Goal: Information Seeking & Learning: Find specific page/section

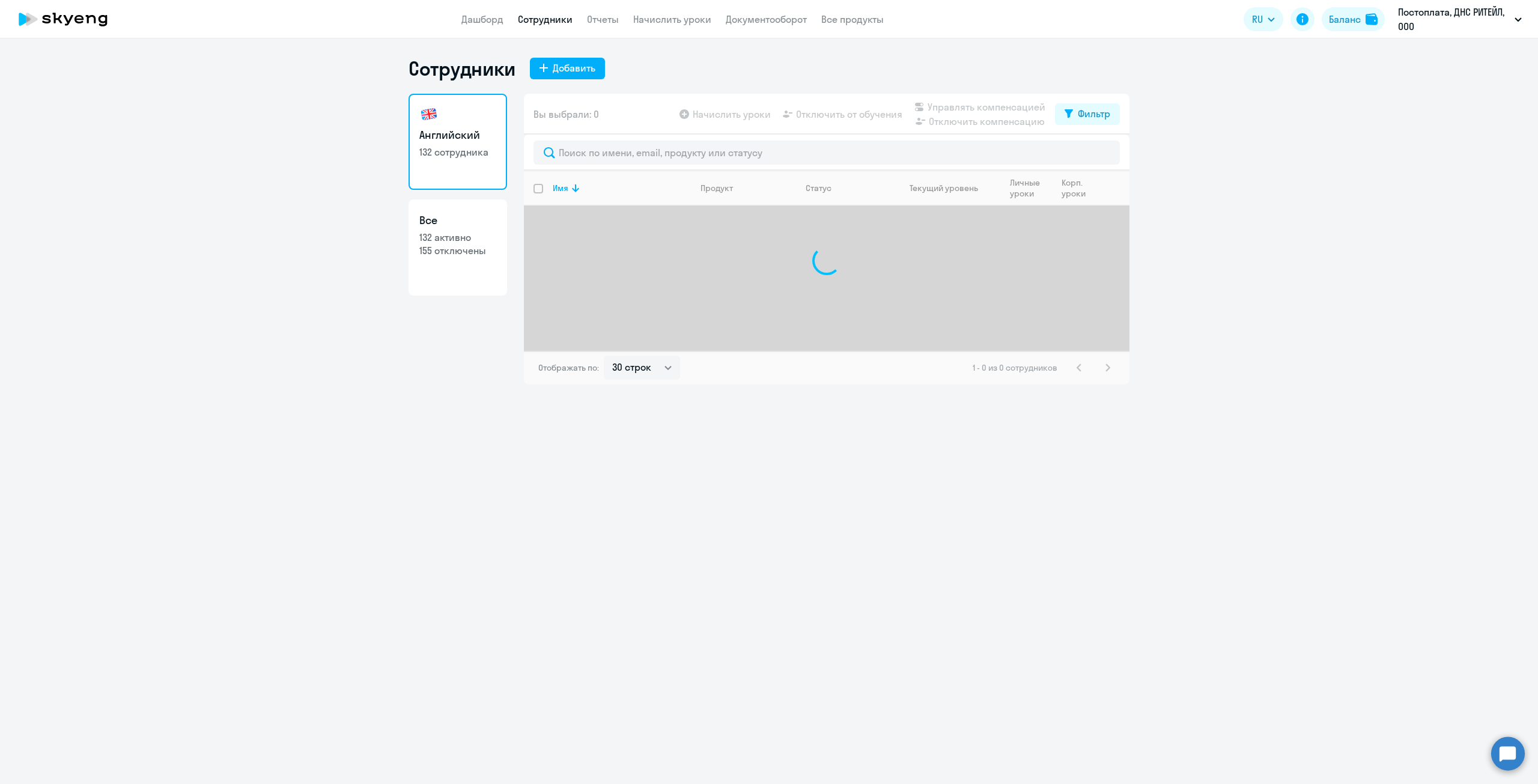
select select "30"
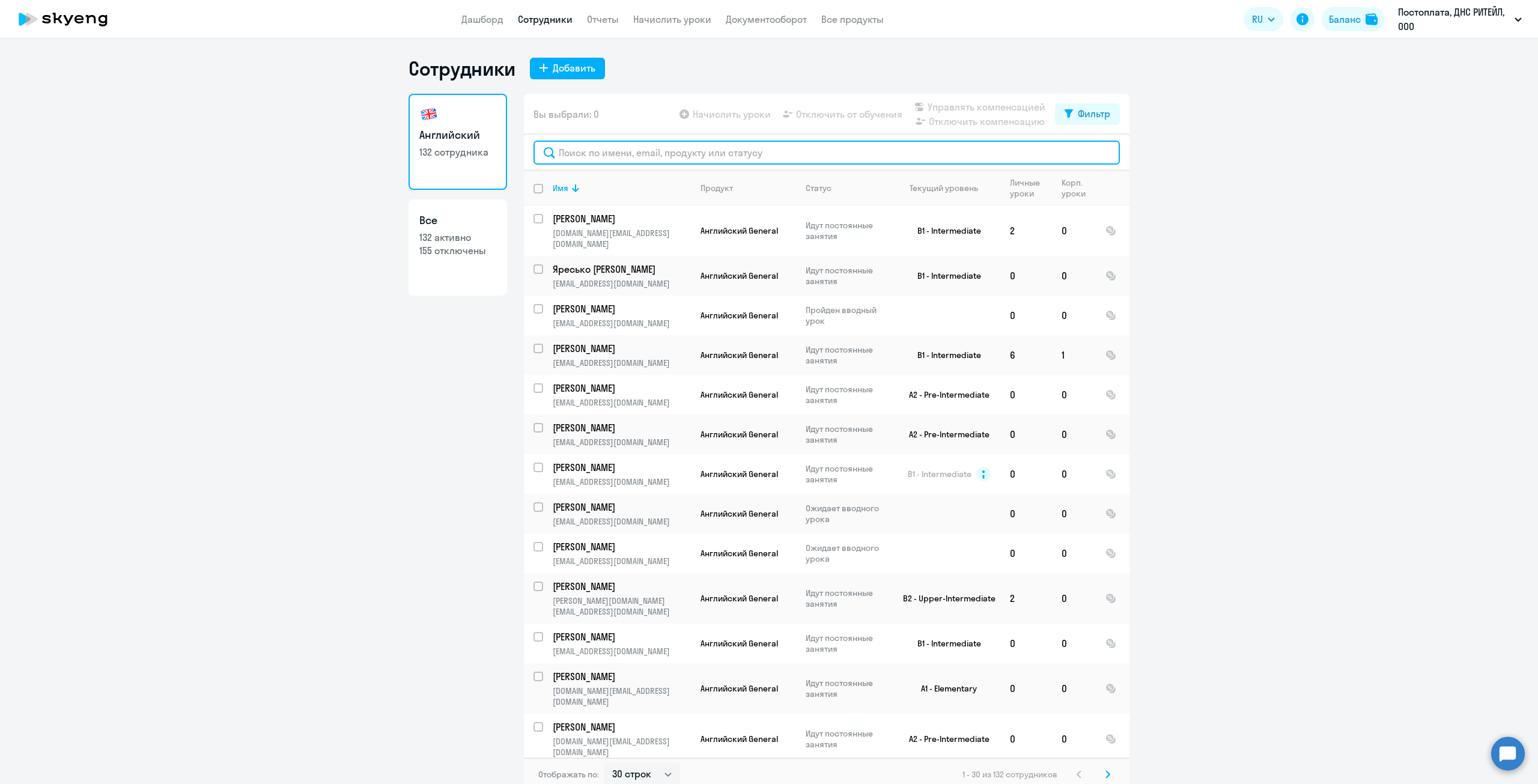
click at [644, 158] on input "text" at bounding box center [827, 153] width 586 height 24
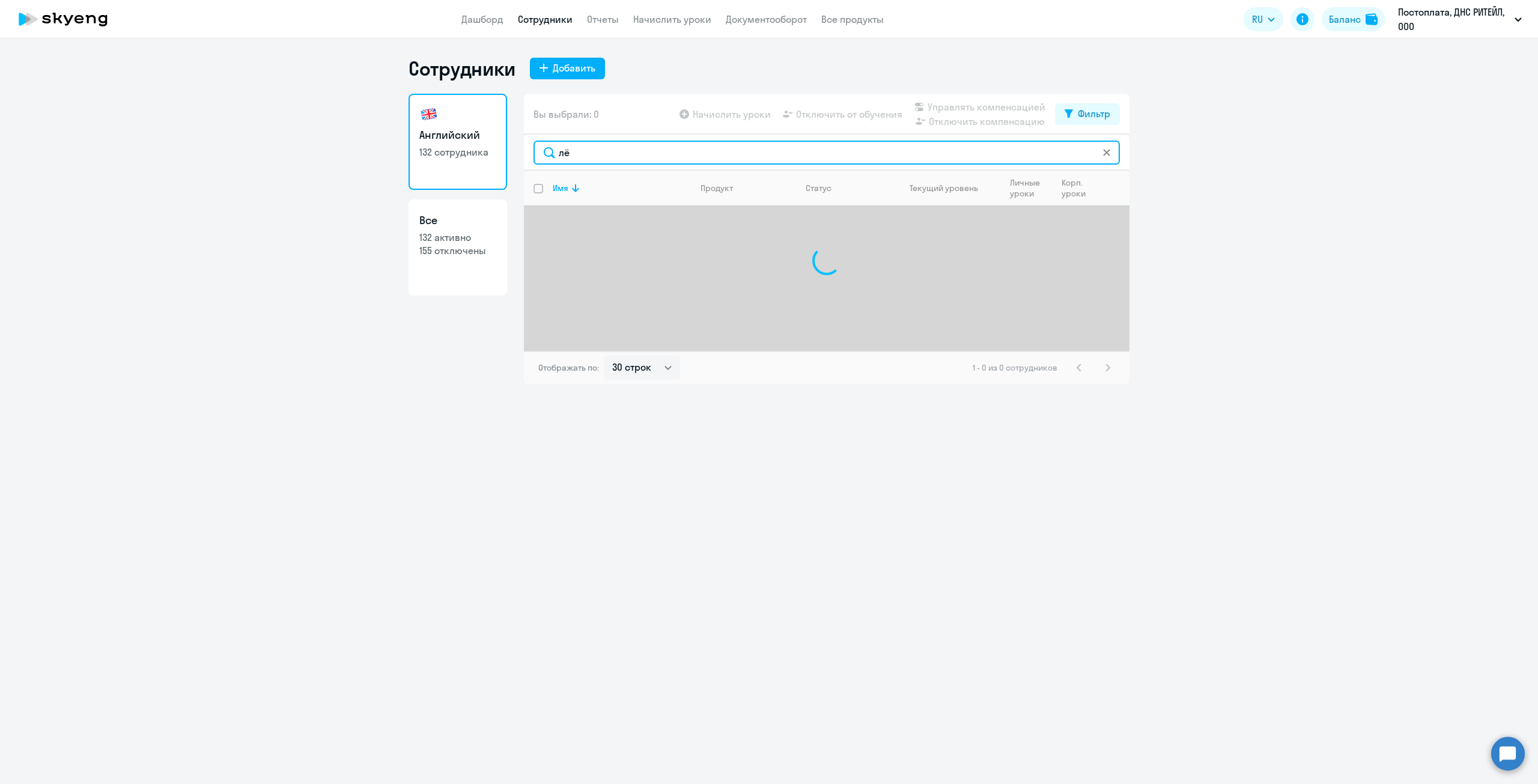
type input "л"
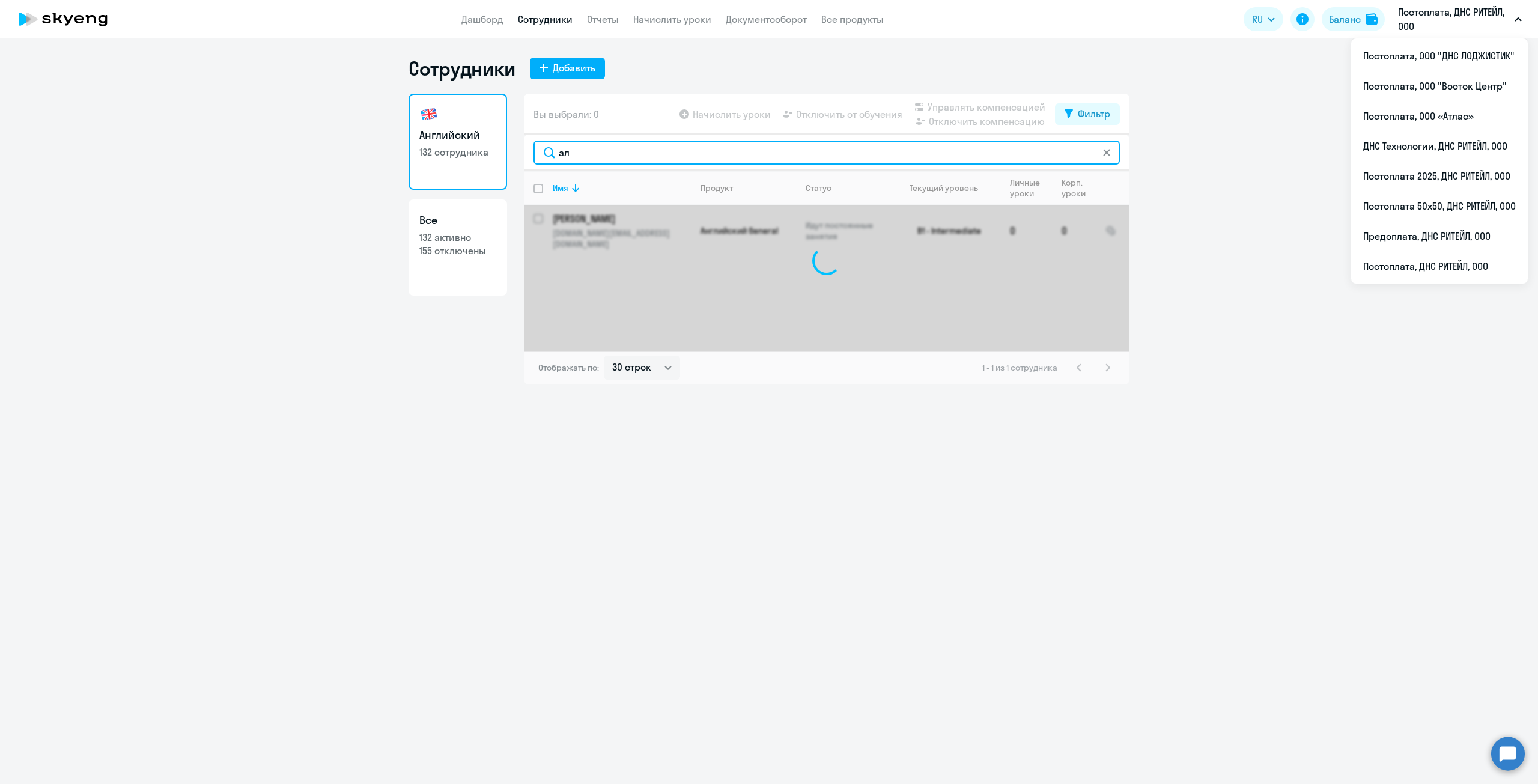
type input "[PERSON_NAME]"
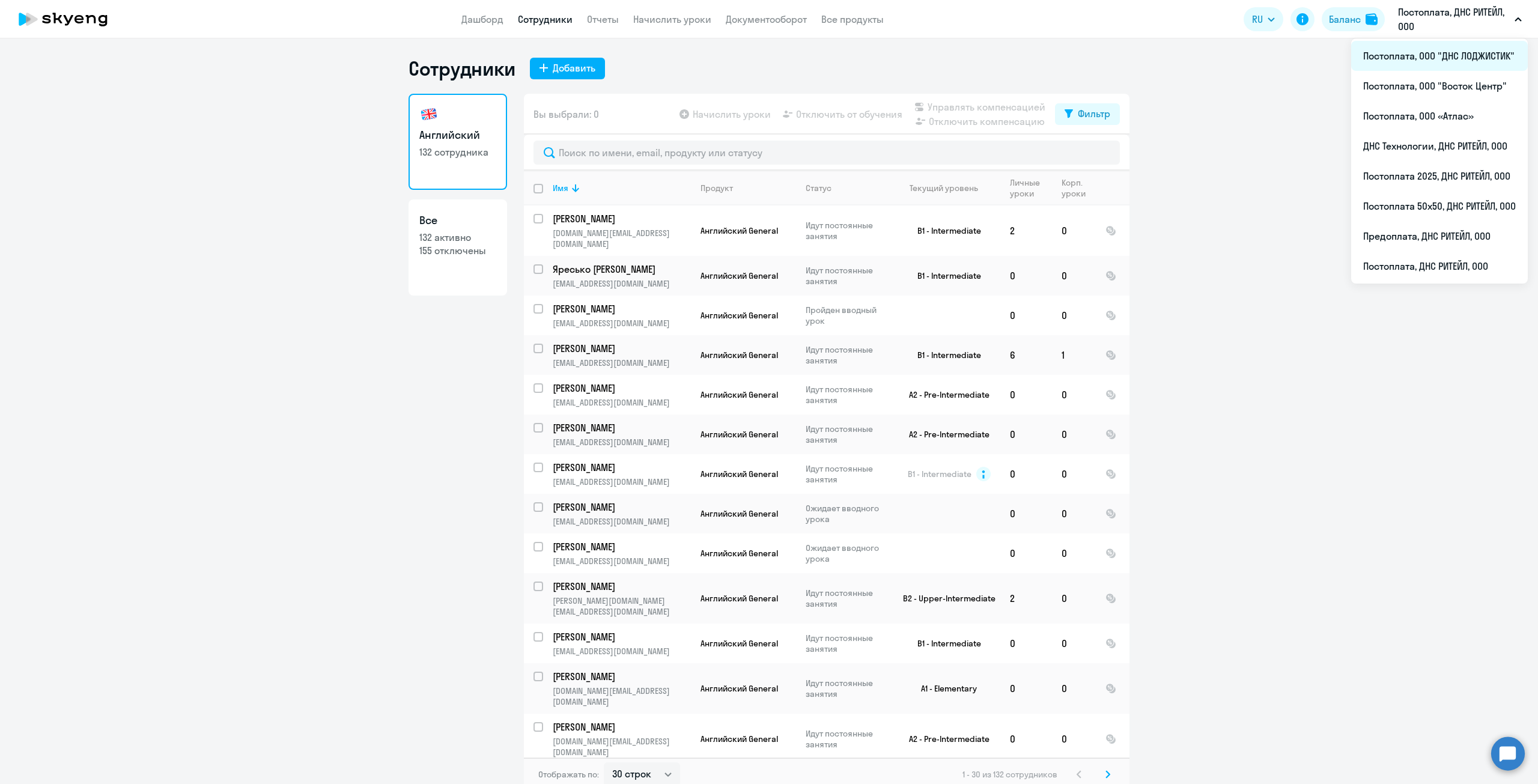
click at [1426, 61] on li "Постоплата, ООО "ДНС ЛОДЖИСТИК"" at bounding box center [1439, 56] width 177 height 30
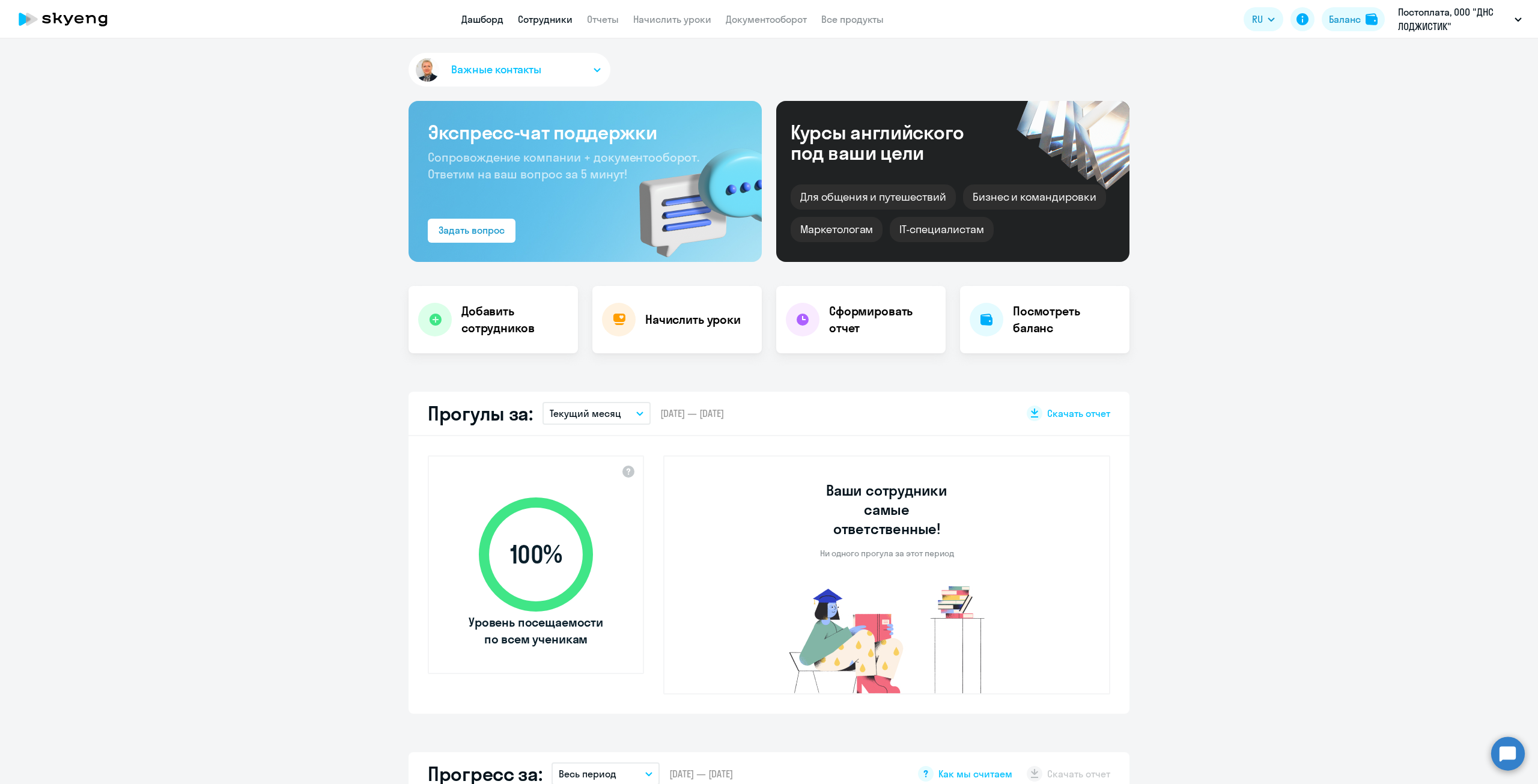
click at [548, 13] on link "Сотрудники" at bounding box center [546, 19] width 55 height 12
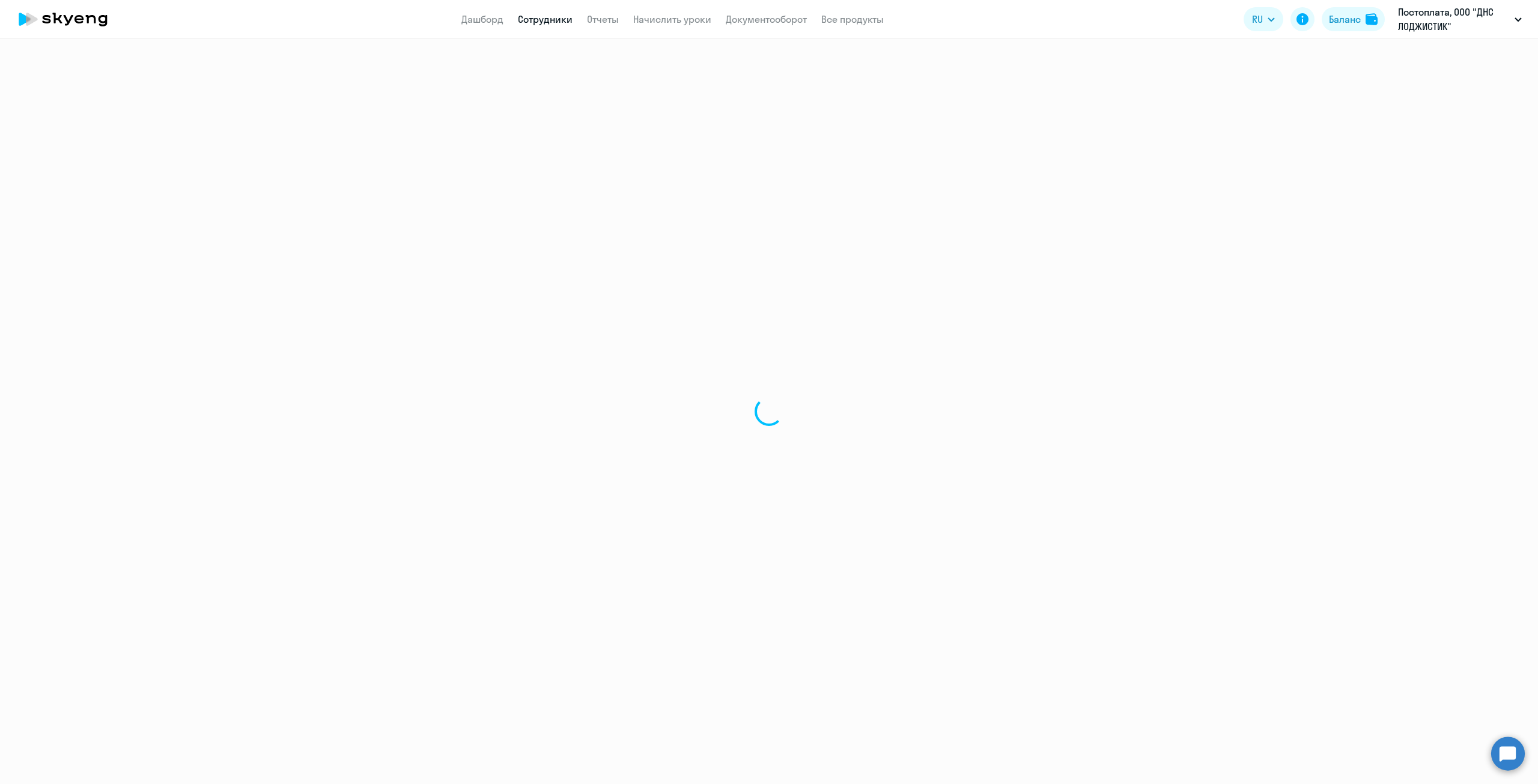
select select "30"
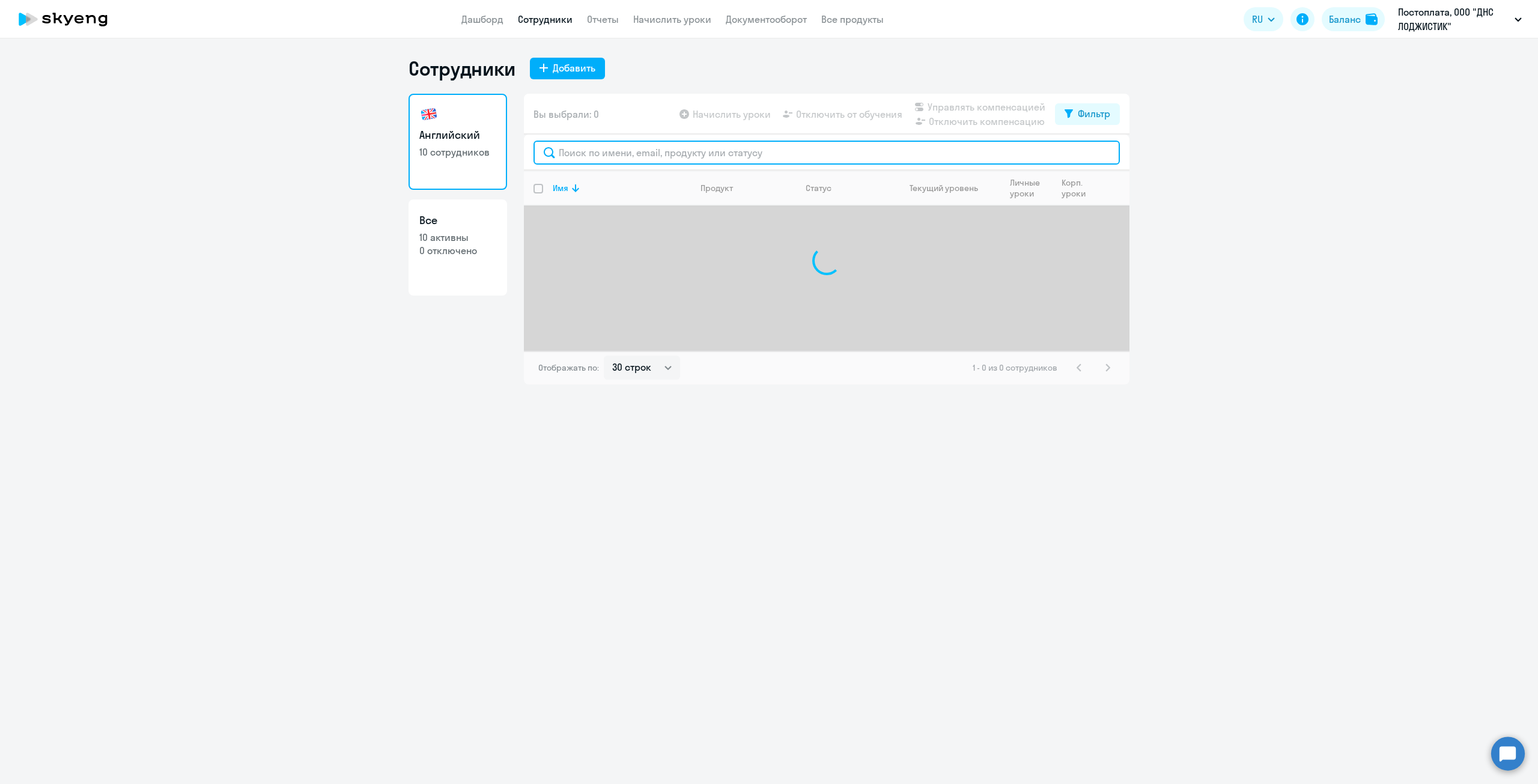
click at [614, 154] on input "text" at bounding box center [827, 153] width 586 height 24
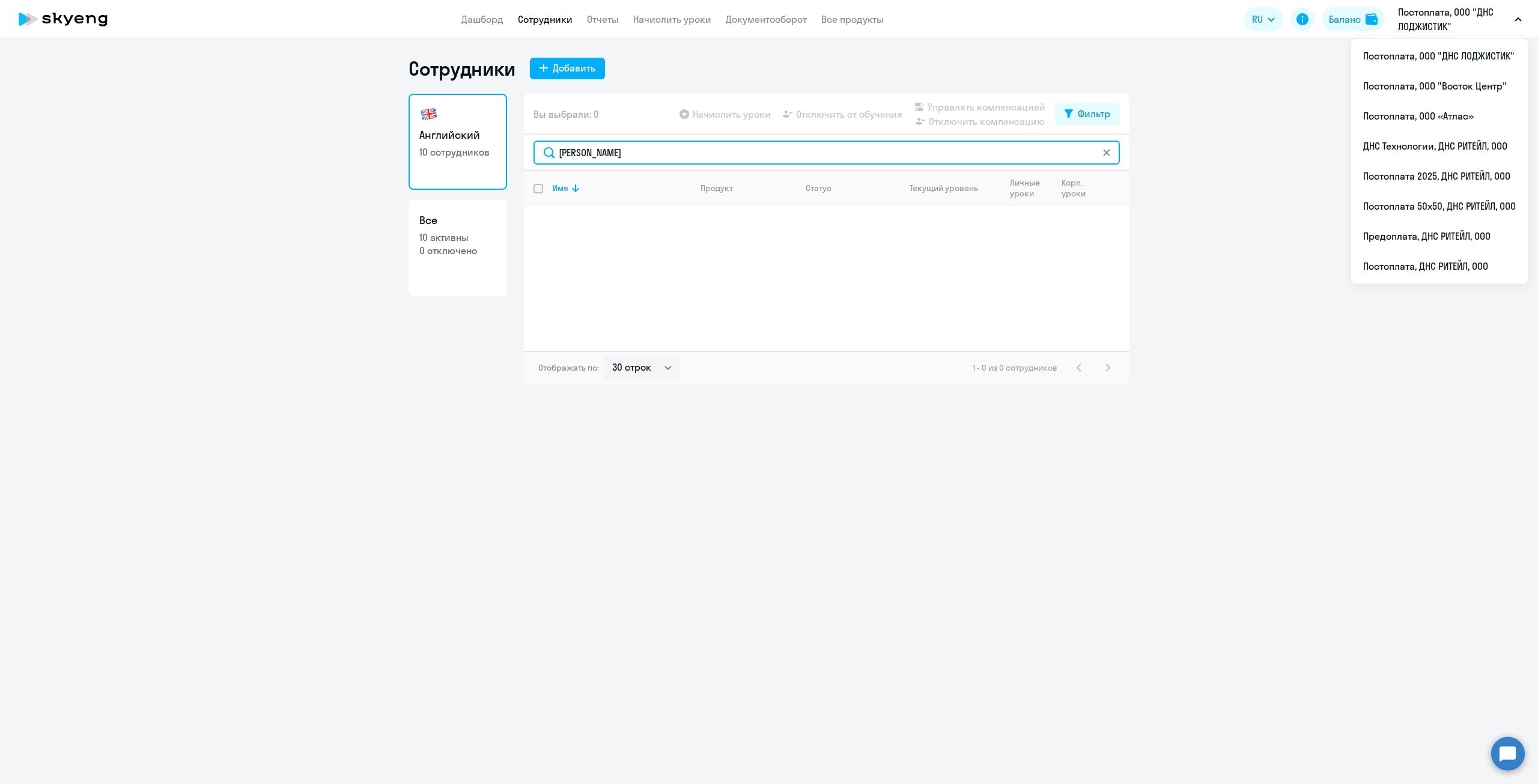
type input "[PERSON_NAME]"
click at [1508, 18] on p "Постоплата, ООО "ДНС ЛОДЖИСТИК"" at bounding box center [1453, 19] width 112 height 29
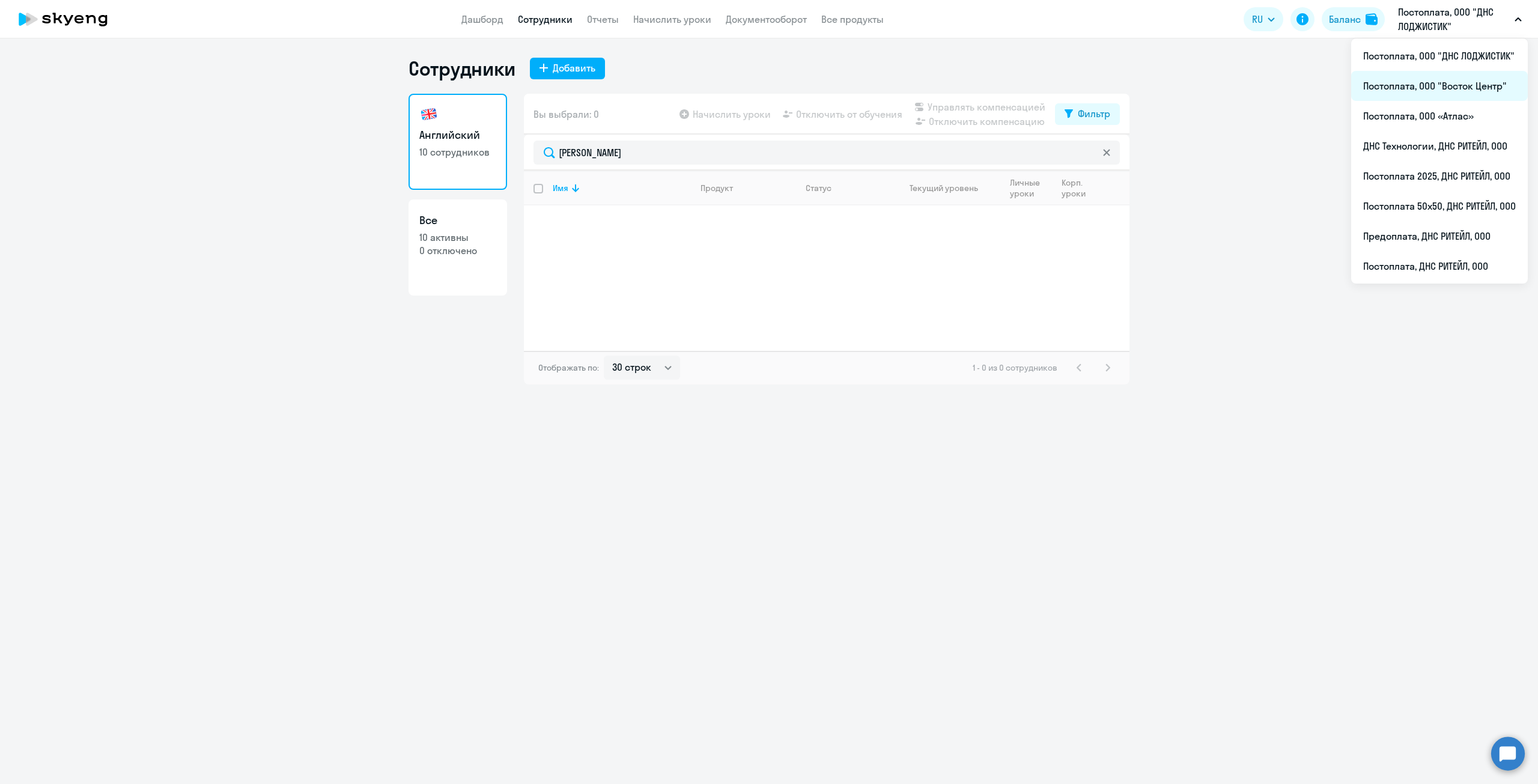
click at [1443, 91] on li "Постоплата, ООО "Восток Центр"" at bounding box center [1439, 86] width 177 height 30
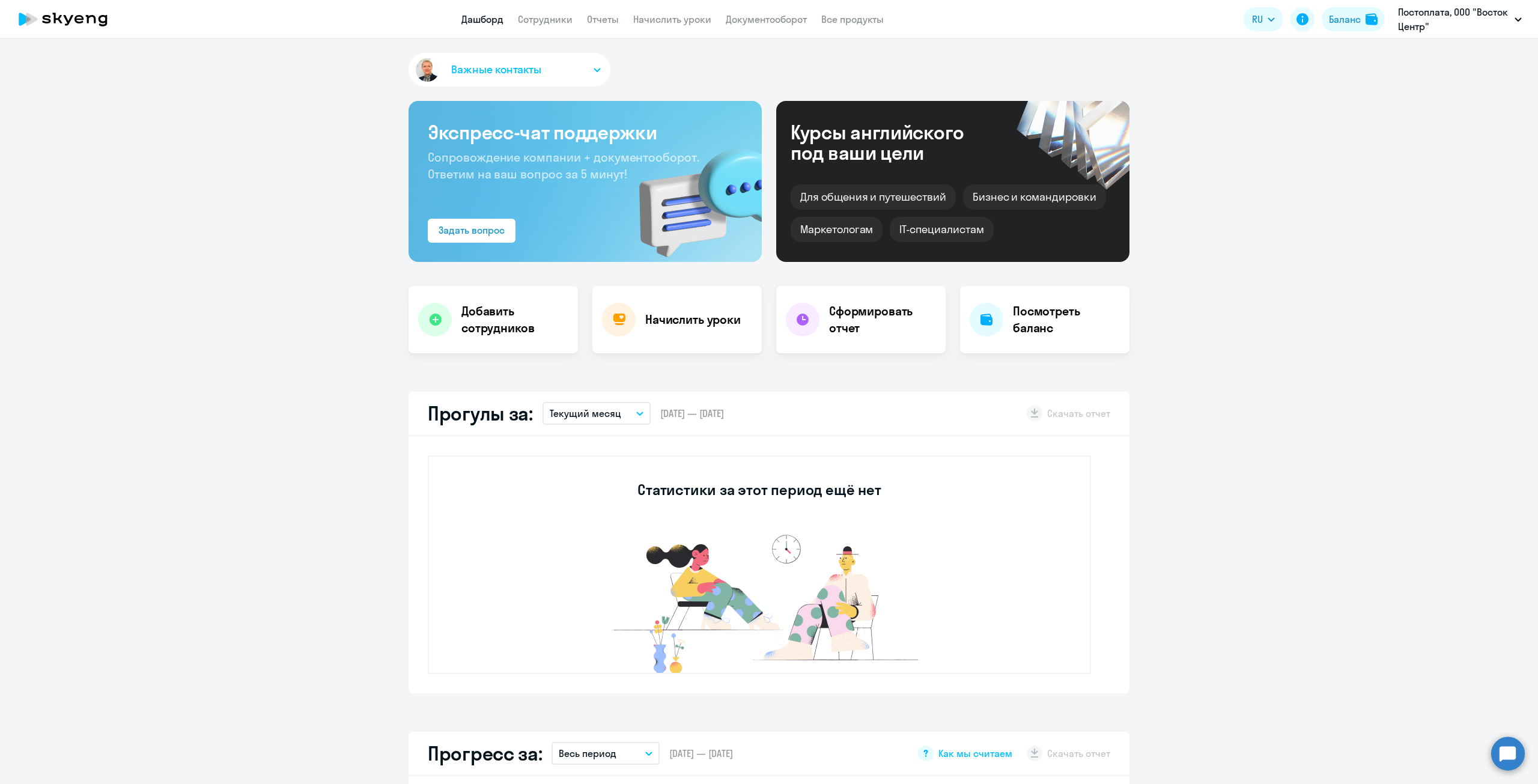
click at [551, 32] on app-header "Дашборд Сотрудники Отчеты Начислить уроки Документооборот Все продукты Дашборд …" at bounding box center [769, 19] width 1538 height 38
click at [549, 25] on app-menu-item-link "Сотрудники" at bounding box center [546, 19] width 55 height 15
click at [555, 26] on app-menu-item-link "Сотрудники" at bounding box center [546, 19] width 55 height 15
click at [555, 23] on link "Сотрудники" at bounding box center [546, 19] width 55 height 12
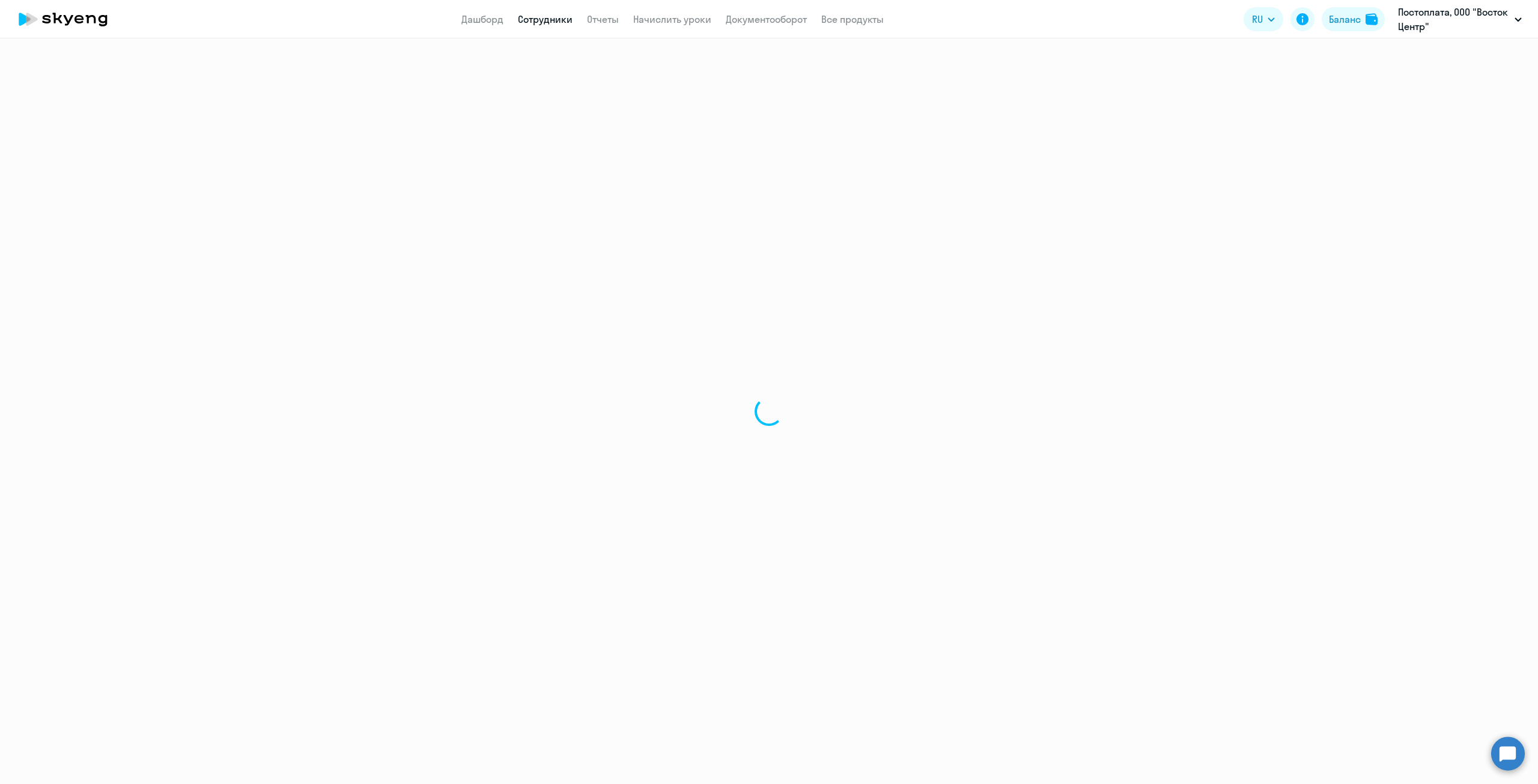
select select "30"
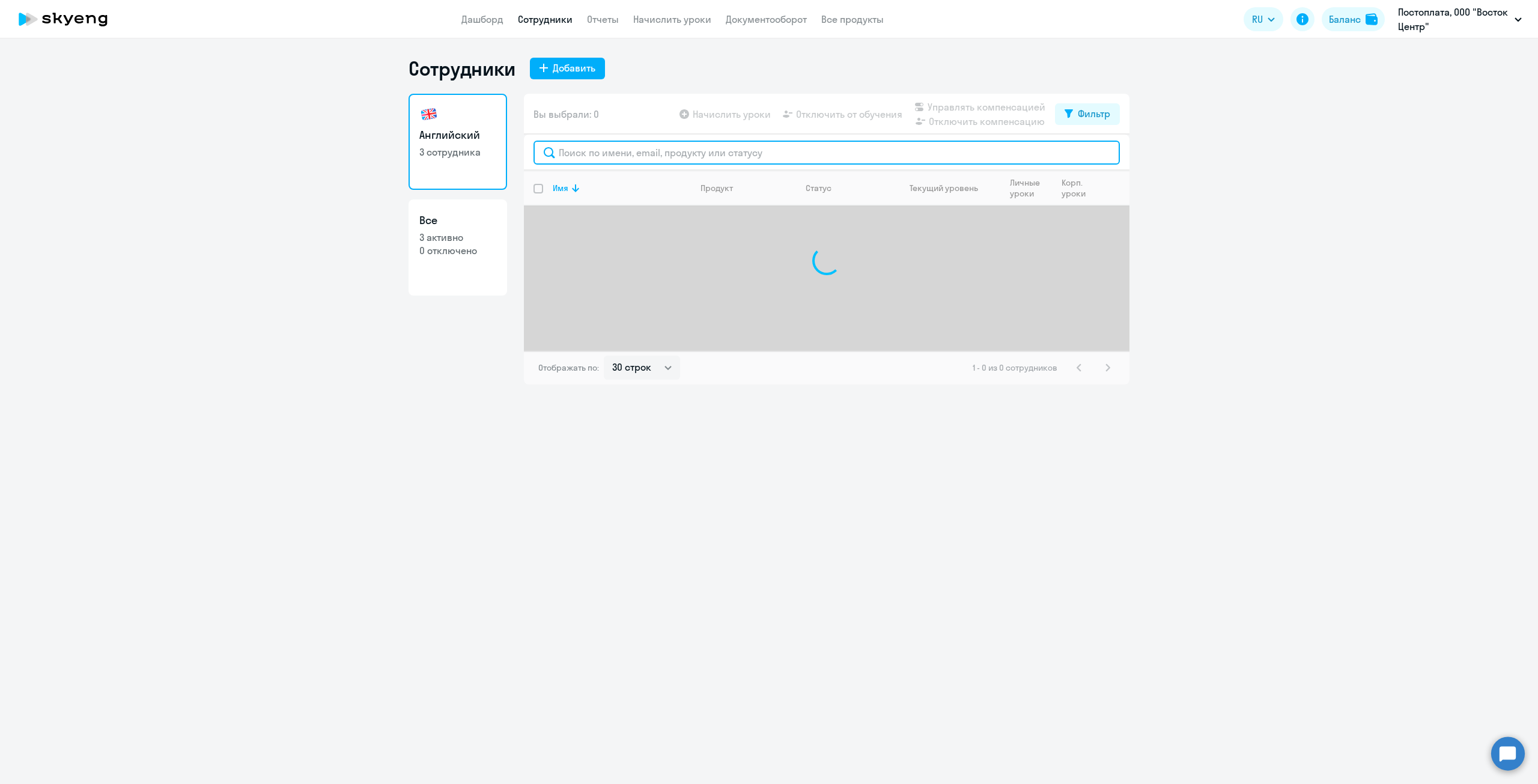
click at [603, 156] on input "text" at bounding box center [827, 153] width 586 height 24
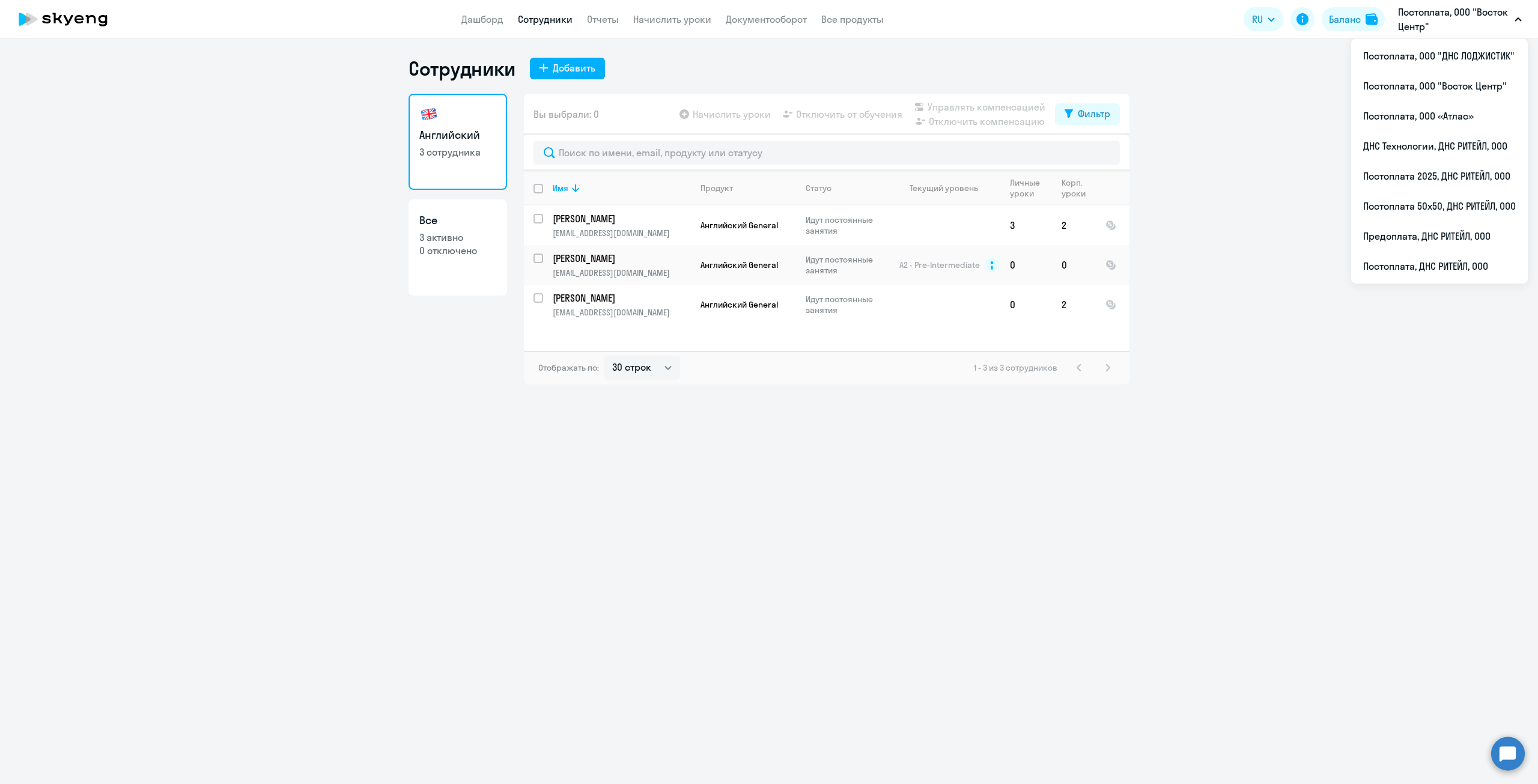
click at [1483, 24] on p "Постоплата, ООО "Восток Центр"" at bounding box center [1453, 19] width 112 height 29
click at [1442, 116] on li "Постоплата, ООО «Атлас»" at bounding box center [1439, 116] width 177 height 30
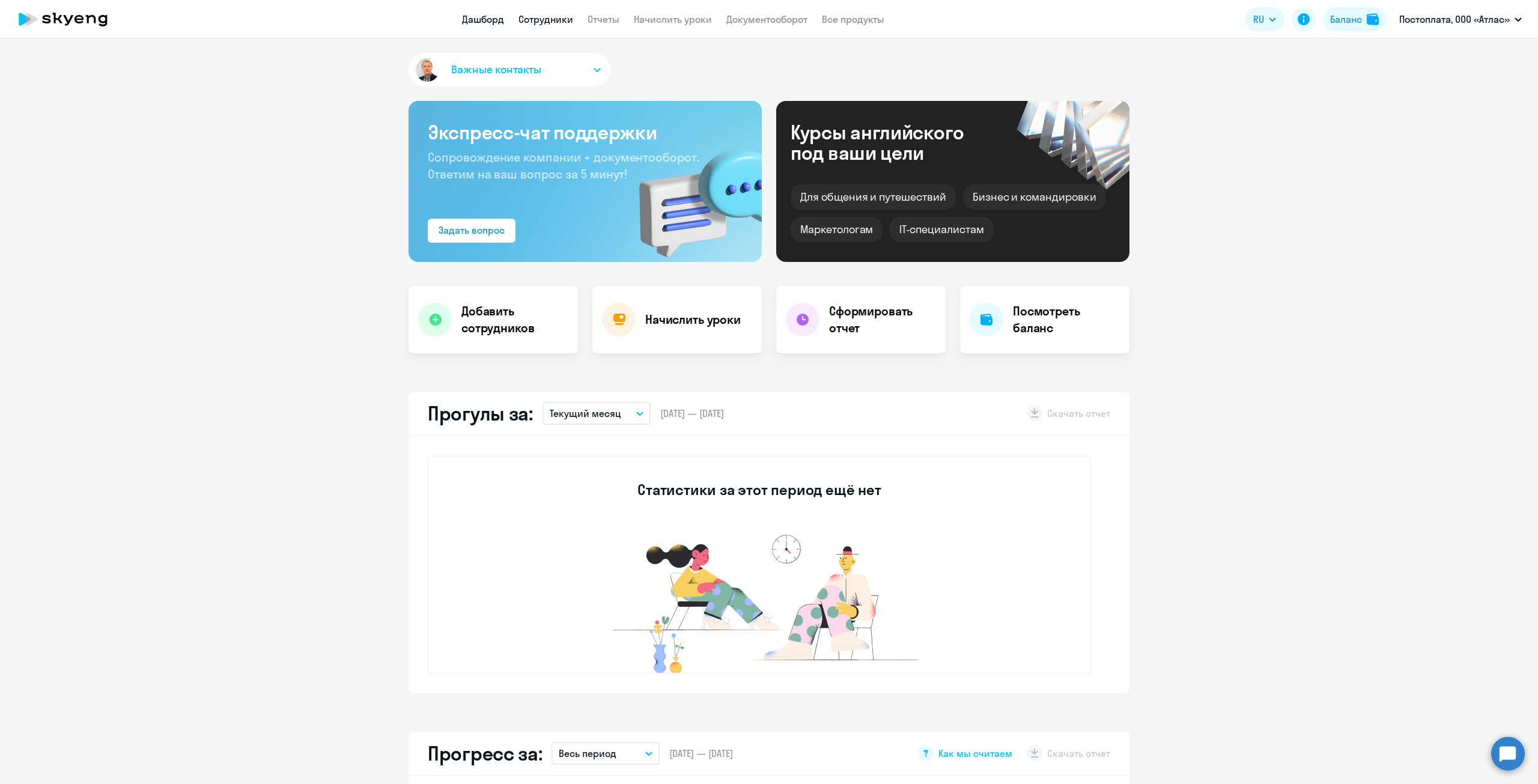
click at [524, 15] on link "Сотрудники" at bounding box center [546, 19] width 55 height 12
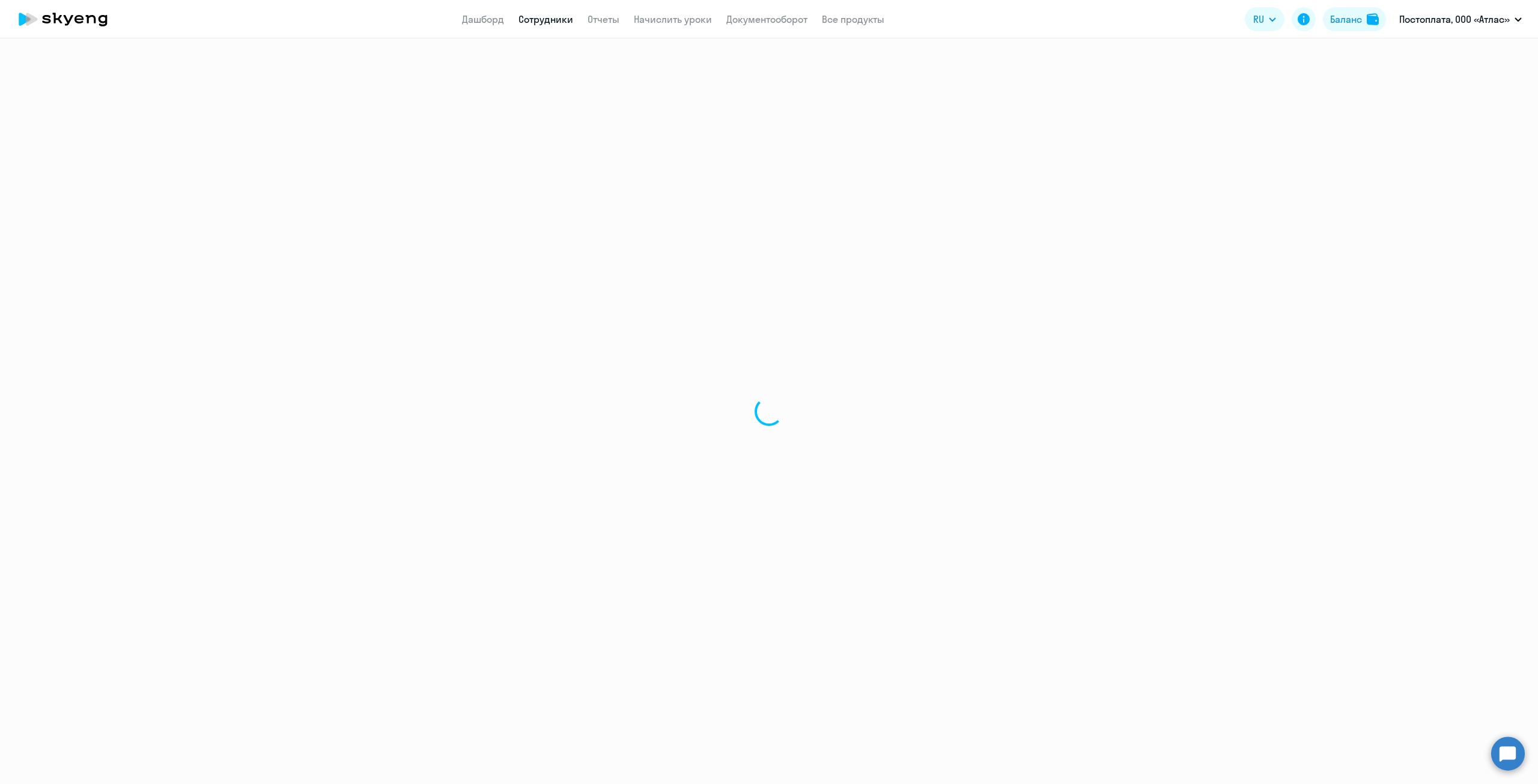
select select "30"
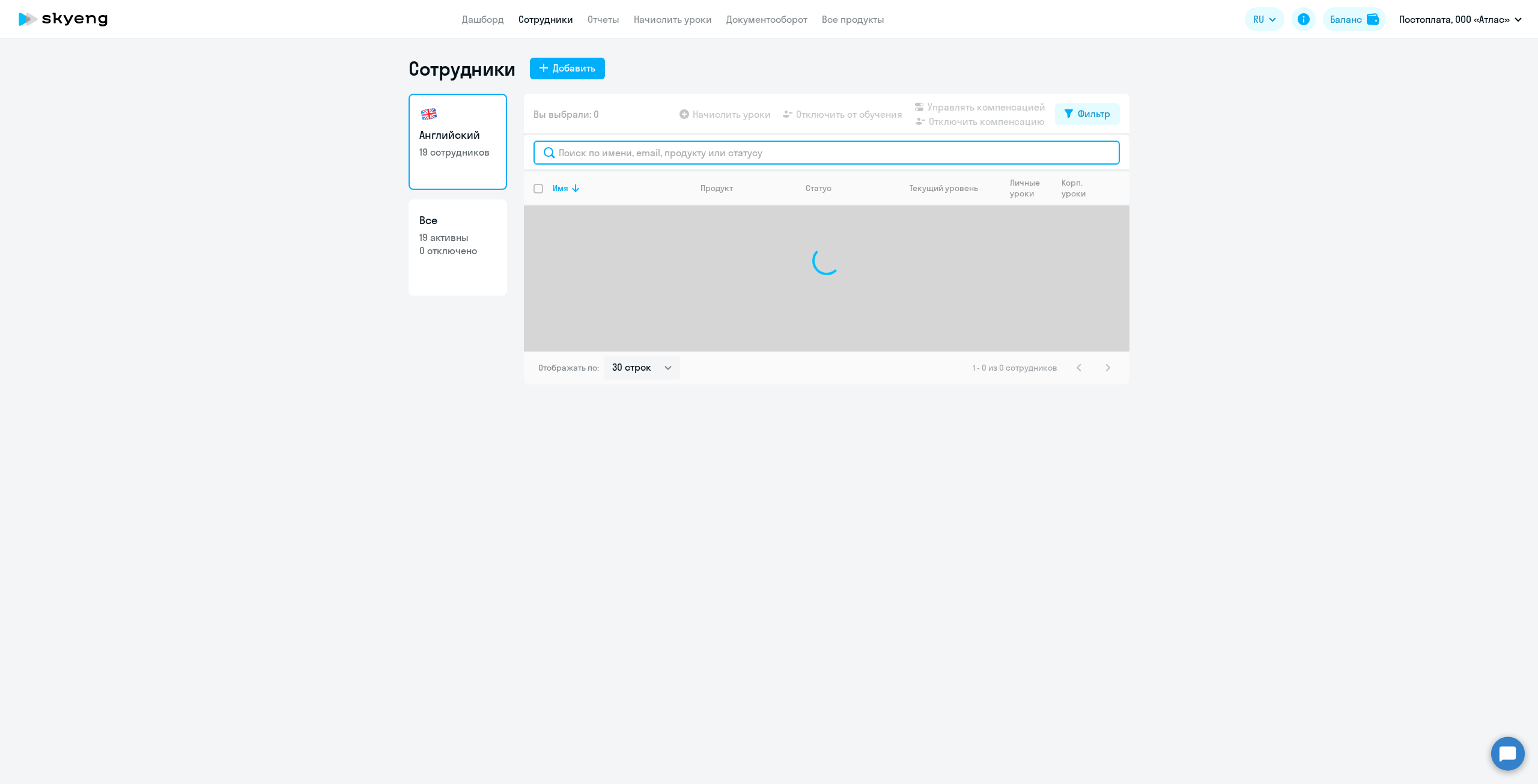
click at [562, 146] on input "text" at bounding box center [827, 153] width 586 height 24
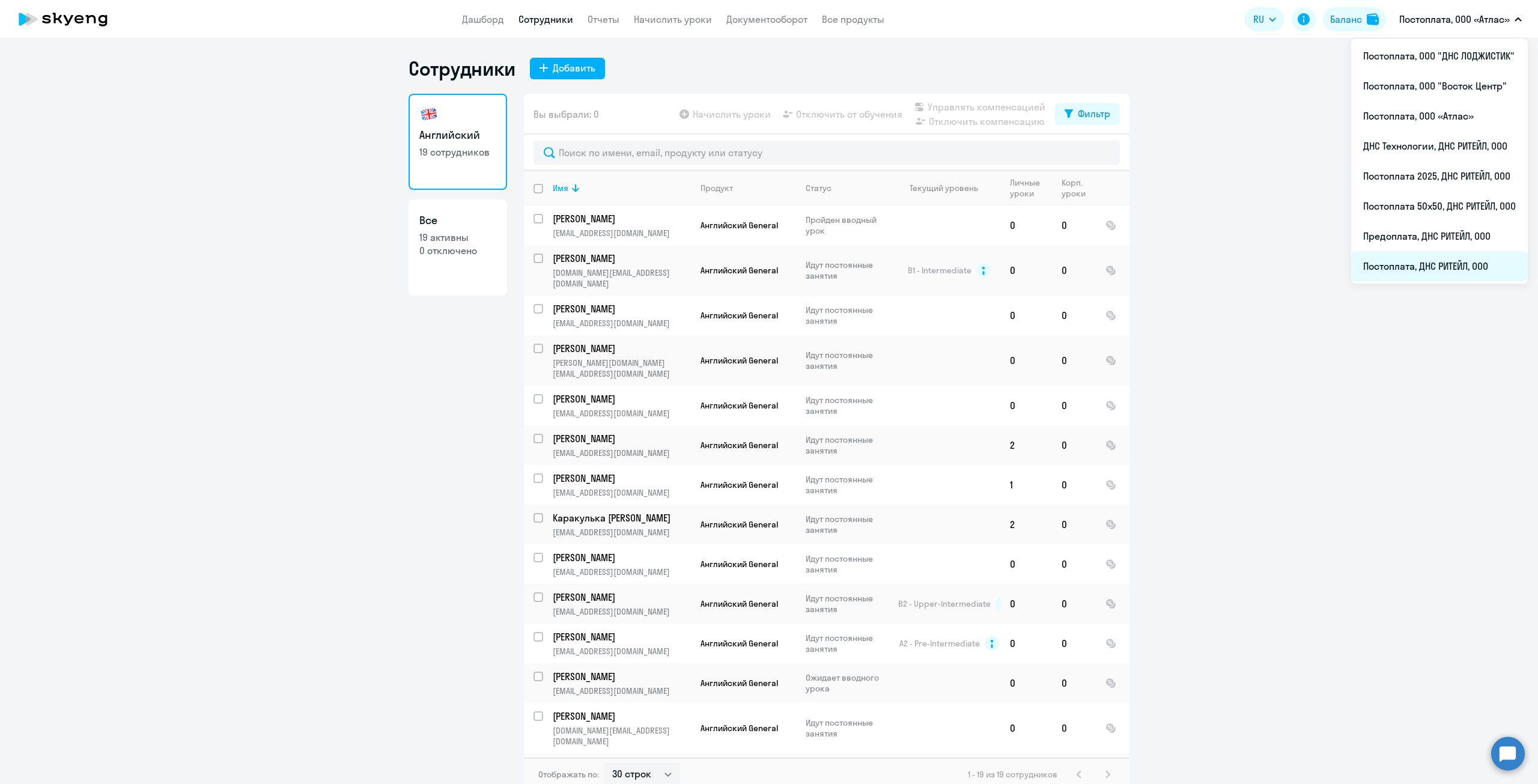
click at [1419, 264] on li "Постоплата, ДНС РИТЕЙЛ, ООО" at bounding box center [1439, 266] width 177 height 30
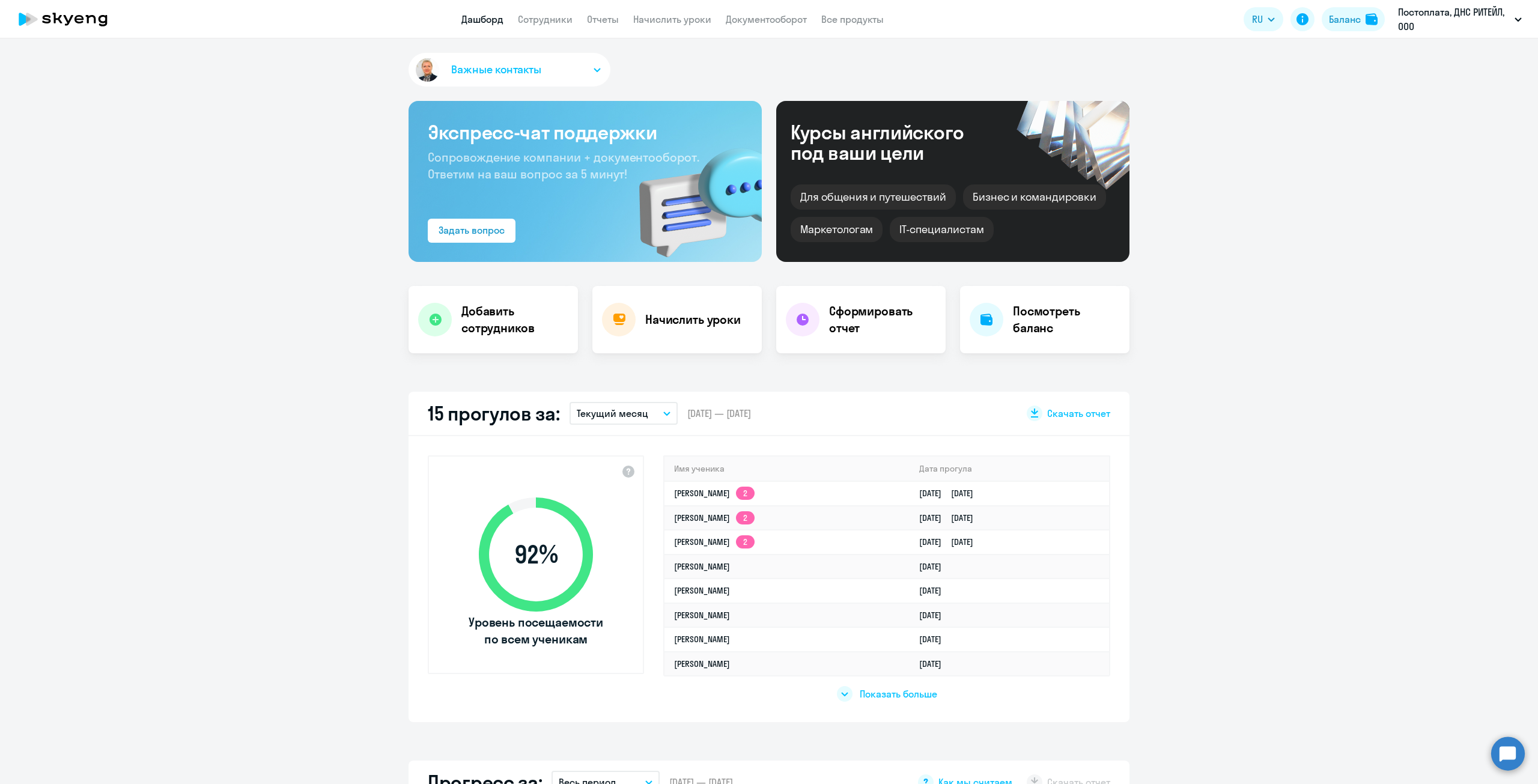
click at [553, 30] on app-header "Дашборд Сотрудники Отчеты Начислить уроки Документооборот Все продукты Дашборд …" at bounding box center [769, 19] width 1538 height 38
click at [552, 20] on link "Сотрудники" at bounding box center [546, 19] width 55 height 12
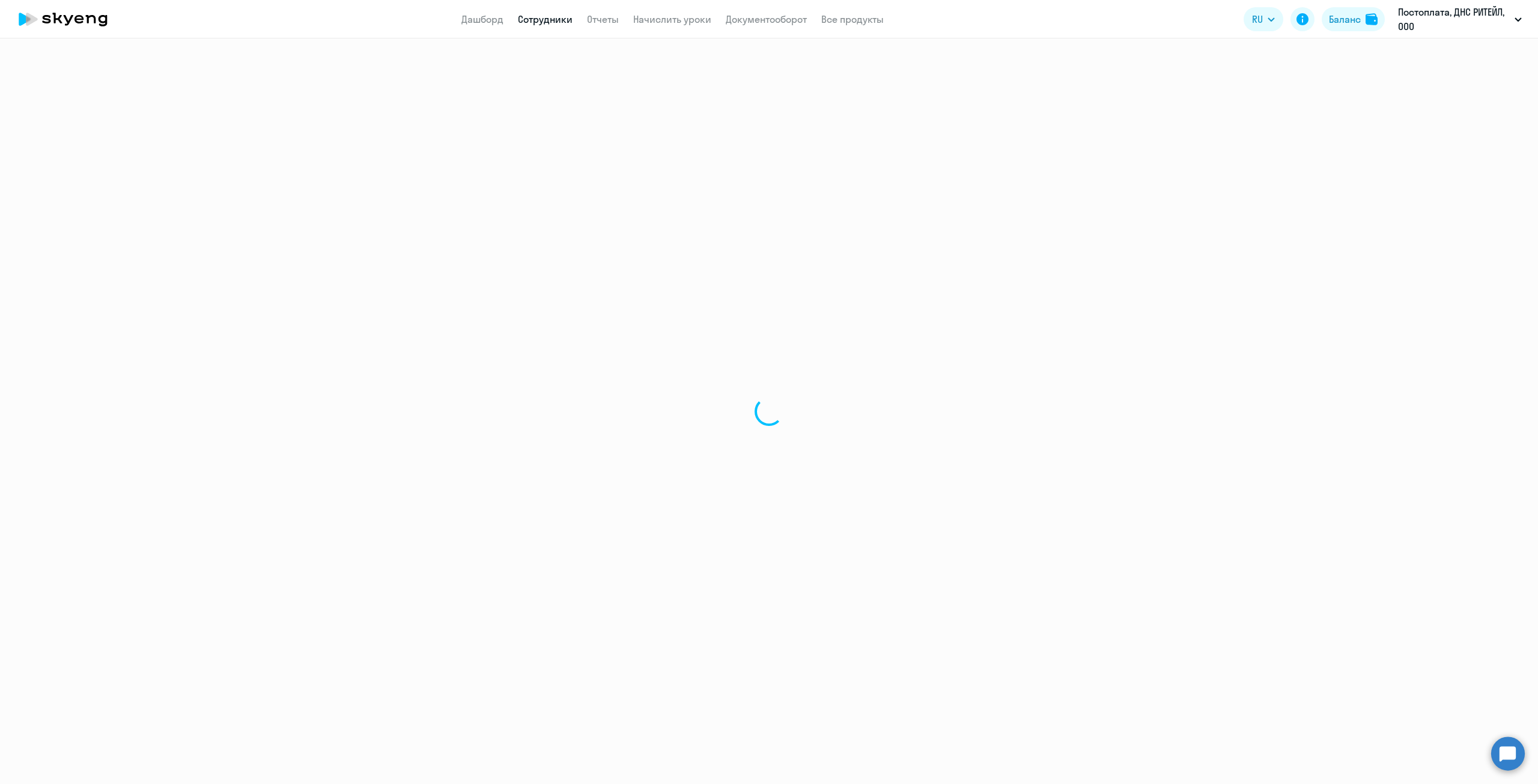
select select "30"
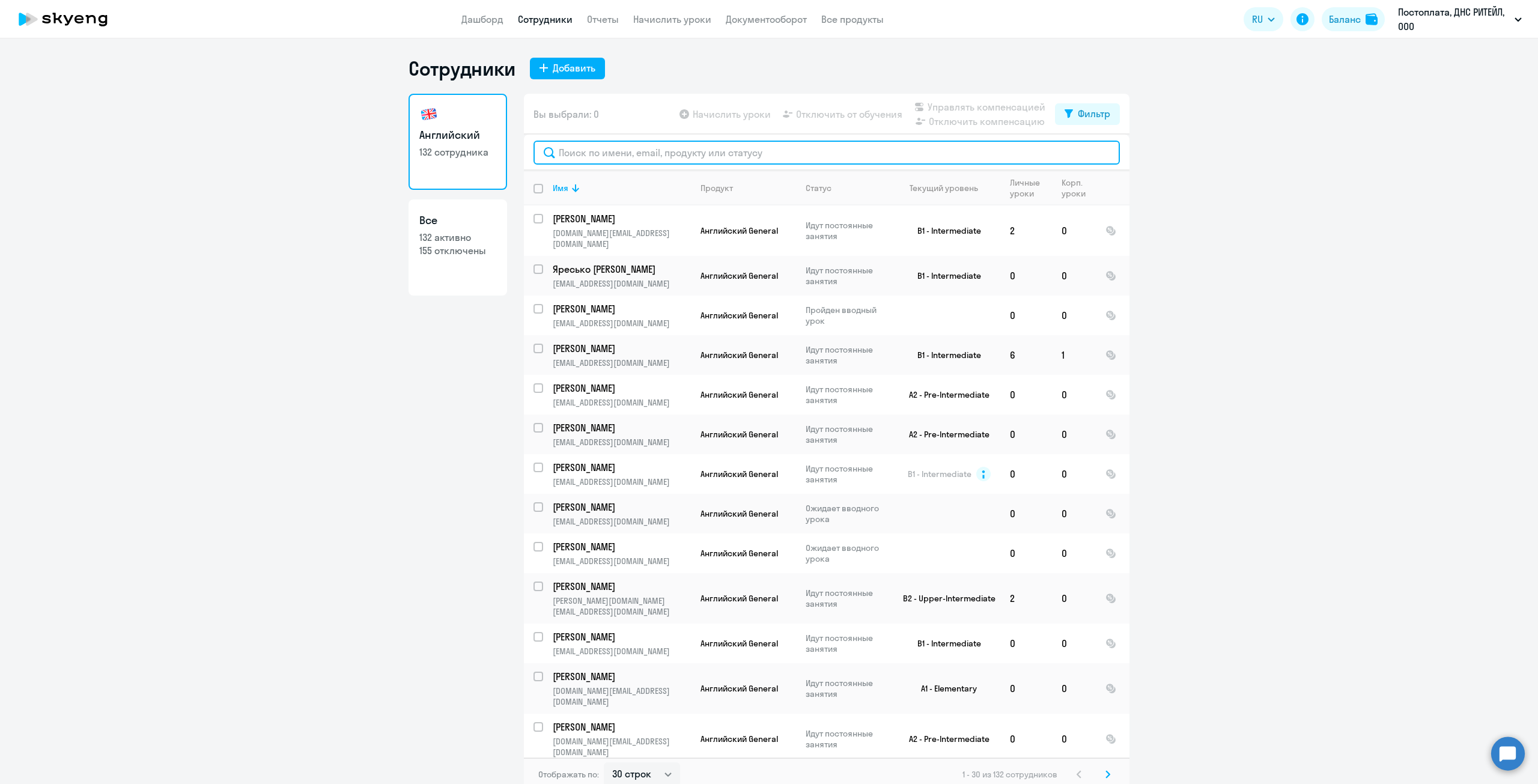
click at [606, 157] on input "text" at bounding box center [827, 153] width 586 height 24
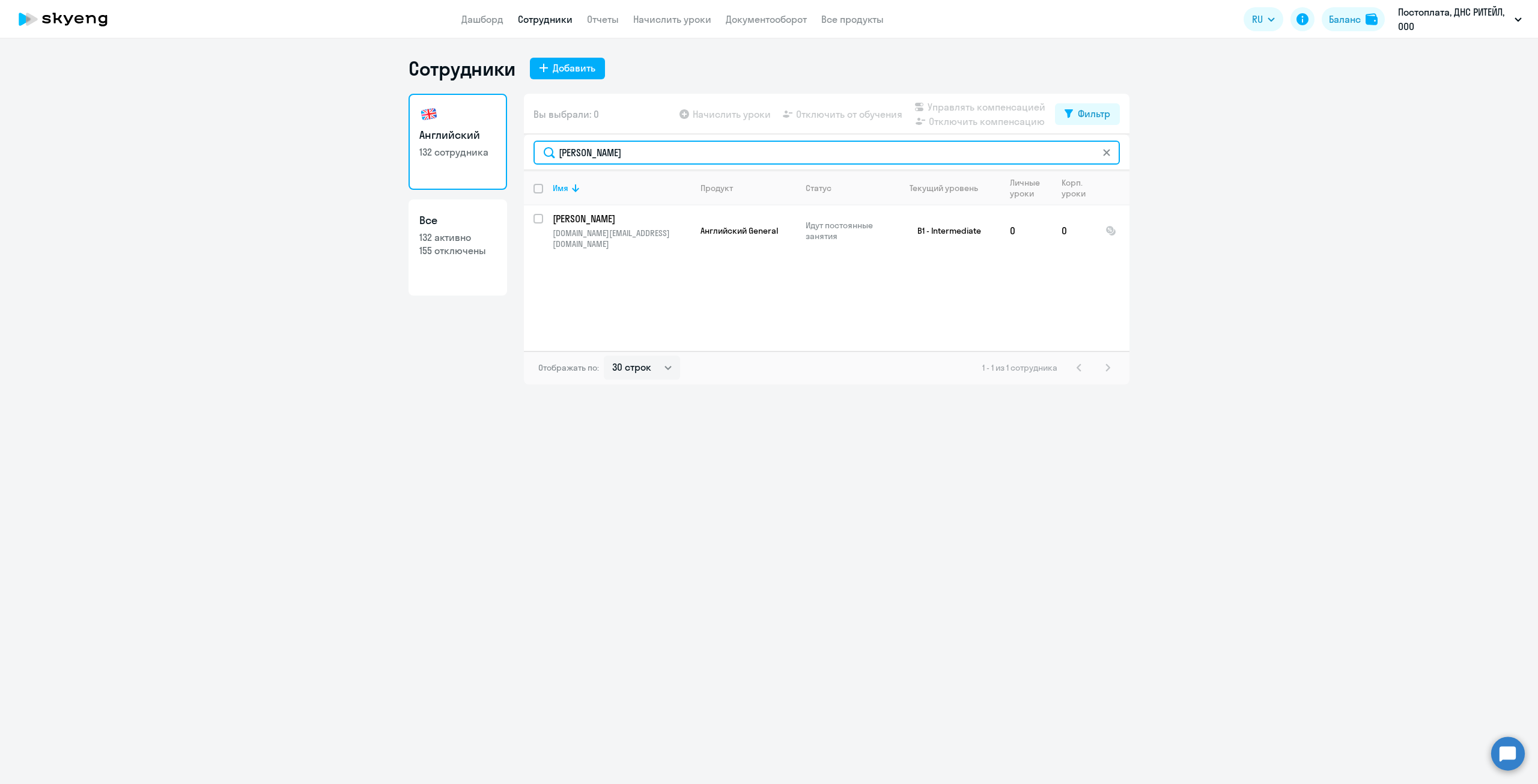
type input "[PERSON_NAME]"
click at [442, 254] on p "155 отключены" at bounding box center [458, 250] width 77 height 13
select select "30"
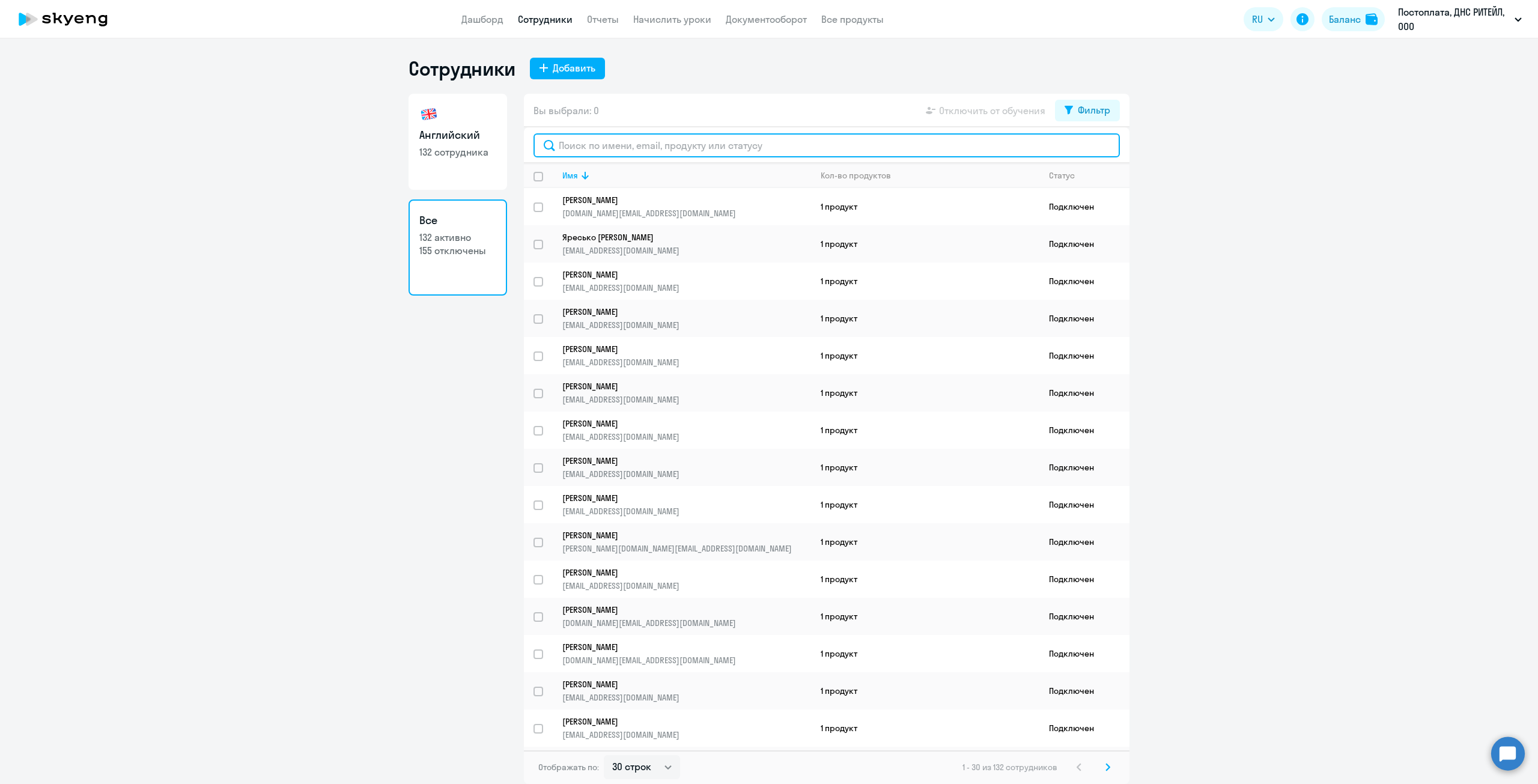
click at [627, 138] on input "text" at bounding box center [827, 145] width 586 height 24
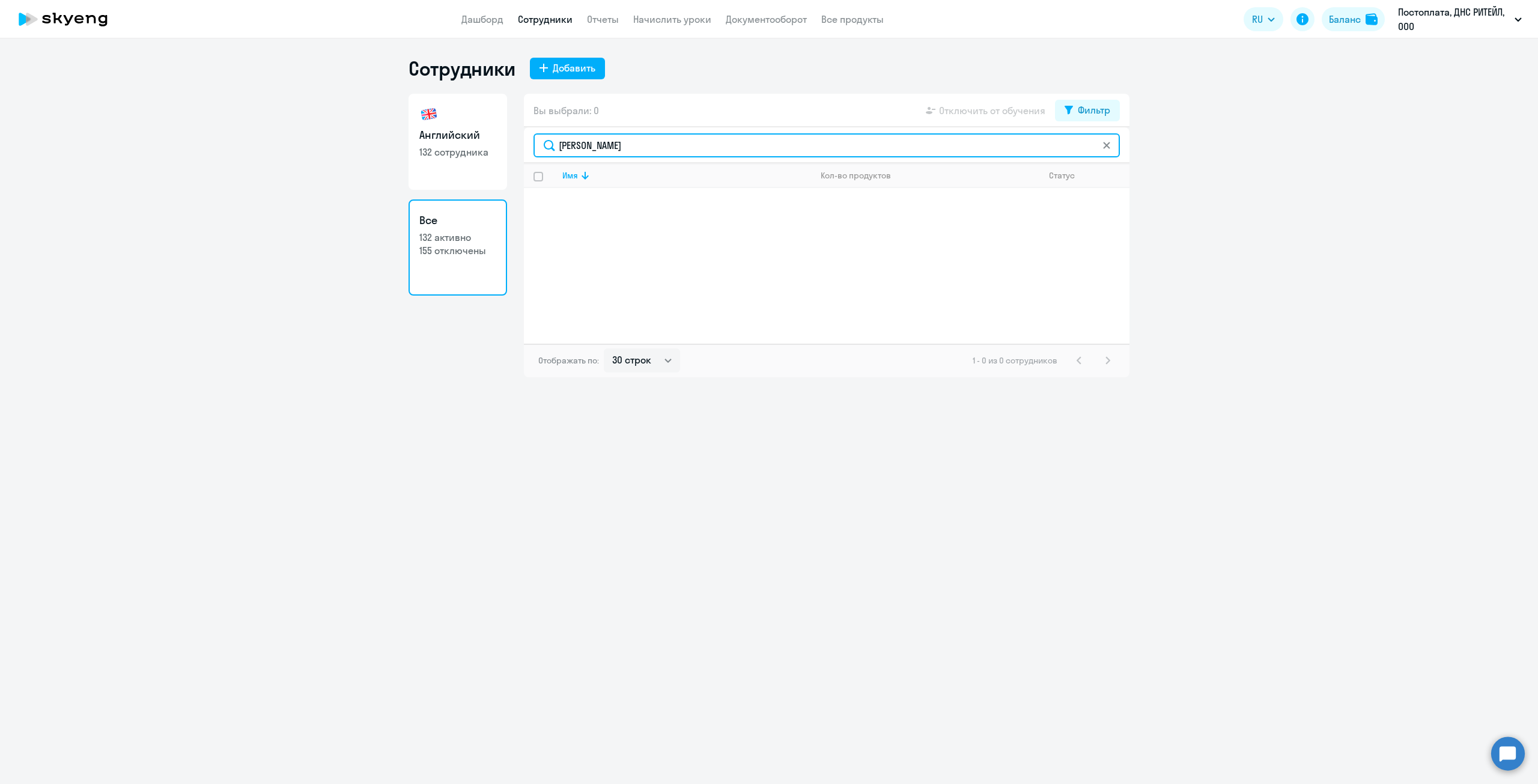
click at [568, 149] on input "[PERSON_NAME]" at bounding box center [827, 145] width 586 height 24
drag, startPoint x: 617, startPoint y: 151, endPoint x: 402, endPoint y: 149, distance: 215.0
click at [402, 149] on ng-component "Сотрудники Добавить Английский 132 сотрудника Все 132 активно 155 отключены Вы …" at bounding box center [769, 217] width 1538 height 321
drag, startPoint x: 602, startPoint y: 141, endPoint x: 460, endPoint y: 142, distance: 142.0
click at [460, 142] on div "Английский 132 сотрудника Все 132 активно 155 отключены Вы выбрали: 0 Отключить…" at bounding box center [769, 236] width 721 height 283
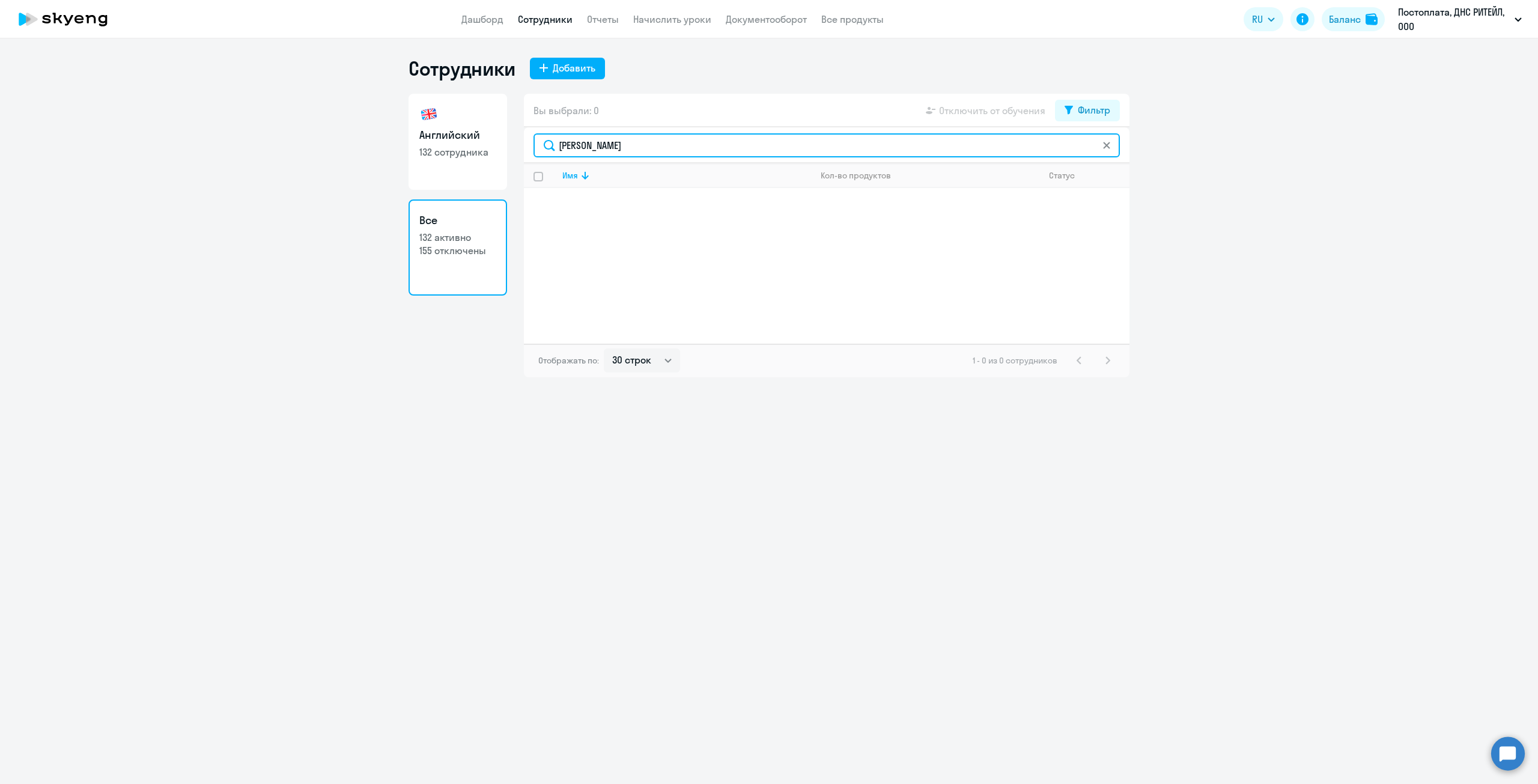
type input "[PERSON_NAME]"
drag, startPoint x: 602, startPoint y: 141, endPoint x: 438, endPoint y: 135, distance: 164.1
click at [438, 135] on div "Английский 132 сотрудника Все 132 активно 155 отключены Вы выбрали: 0 Отключить…" at bounding box center [769, 236] width 721 height 283
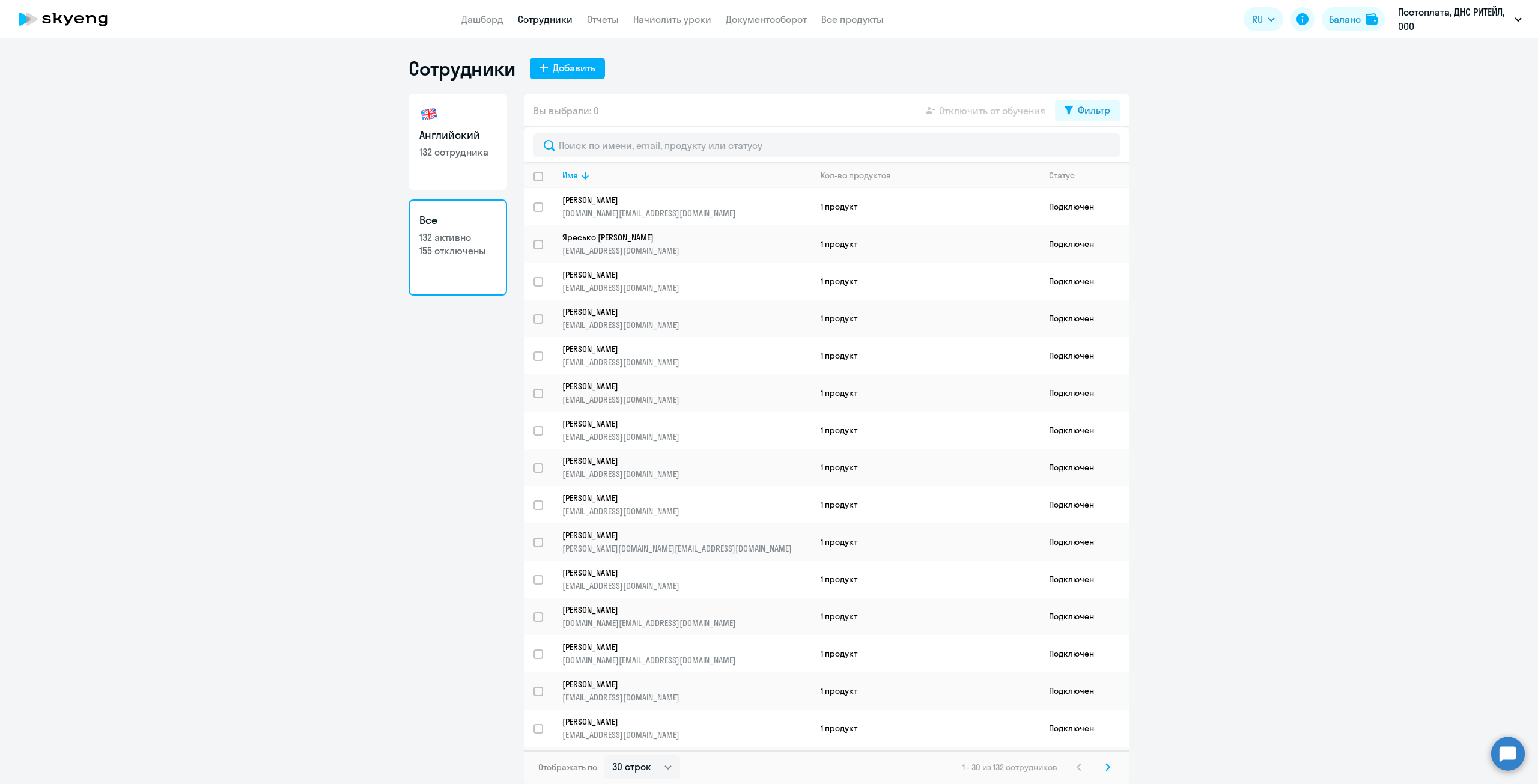
click at [1491, 2] on app-header "Дашборд Сотрудники Отчеты Начислить уроки Документооборот Все продукты Дашборд …" at bounding box center [769, 19] width 1538 height 38
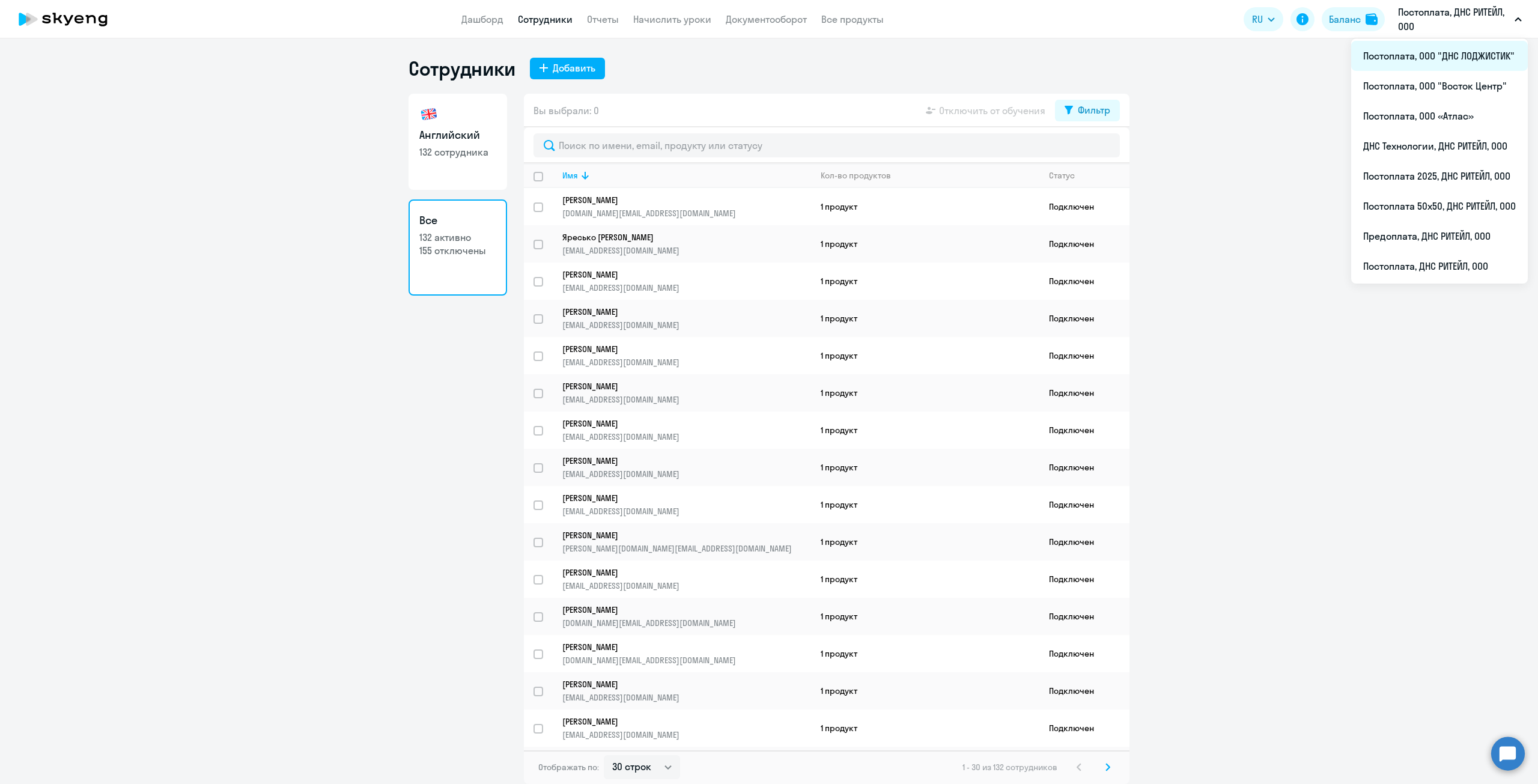
click at [1438, 55] on li "Постоплата, ООО "ДНС ЛОДЖИСТИК"" at bounding box center [1439, 56] width 177 height 30
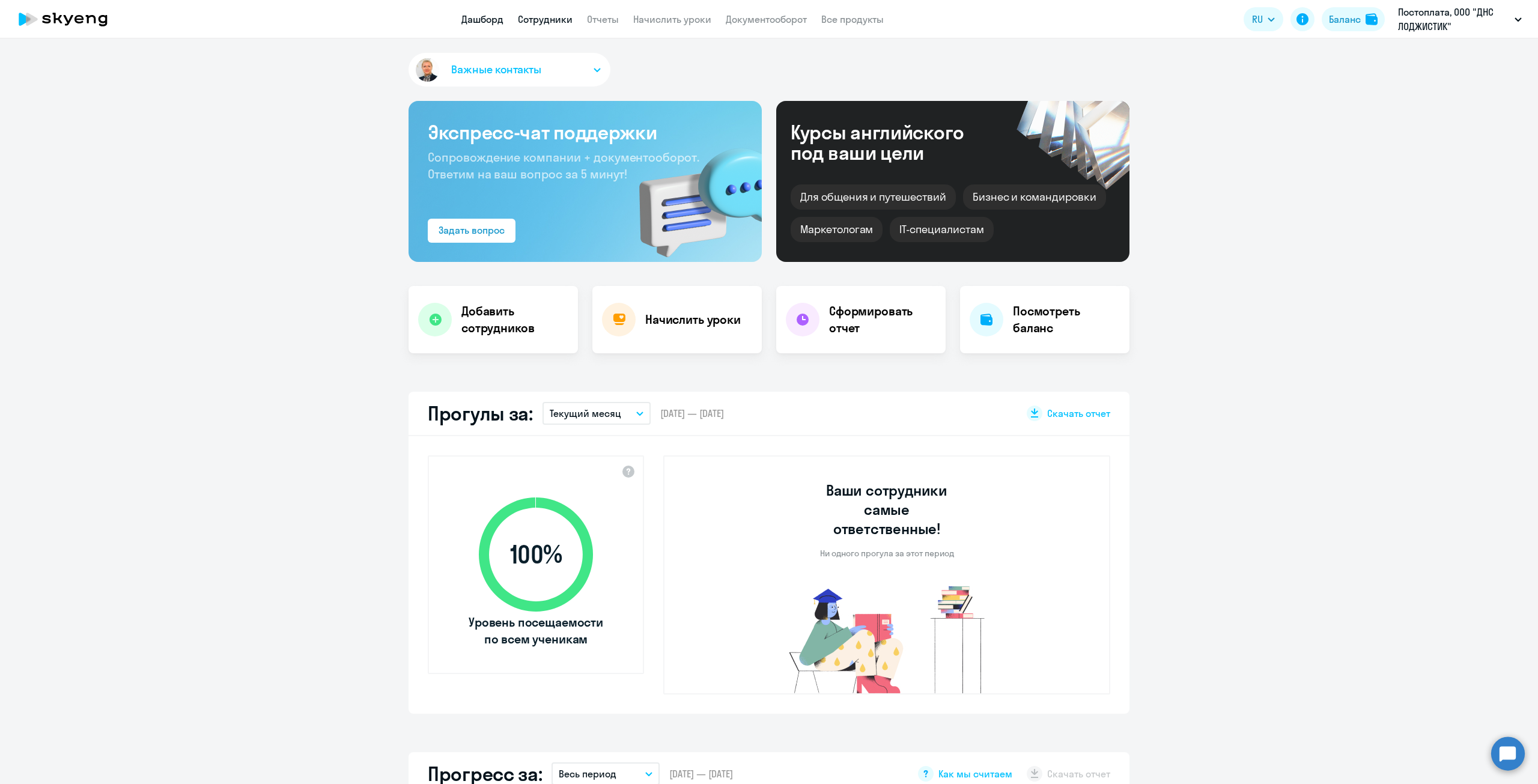
click at [539, 15] on link "Сотрудники" at bounding box center [546, 19] width 55 height 12
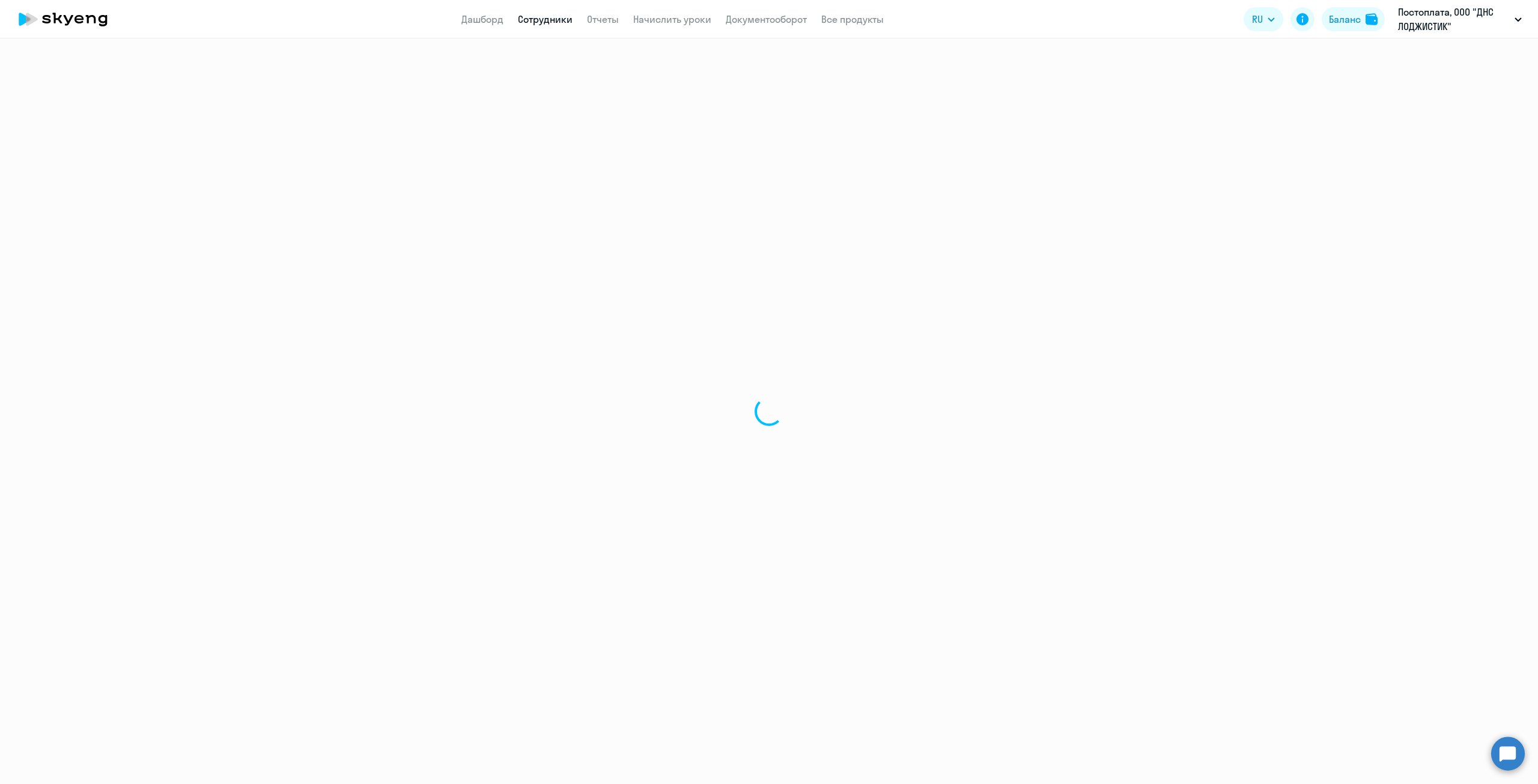
select select "30"
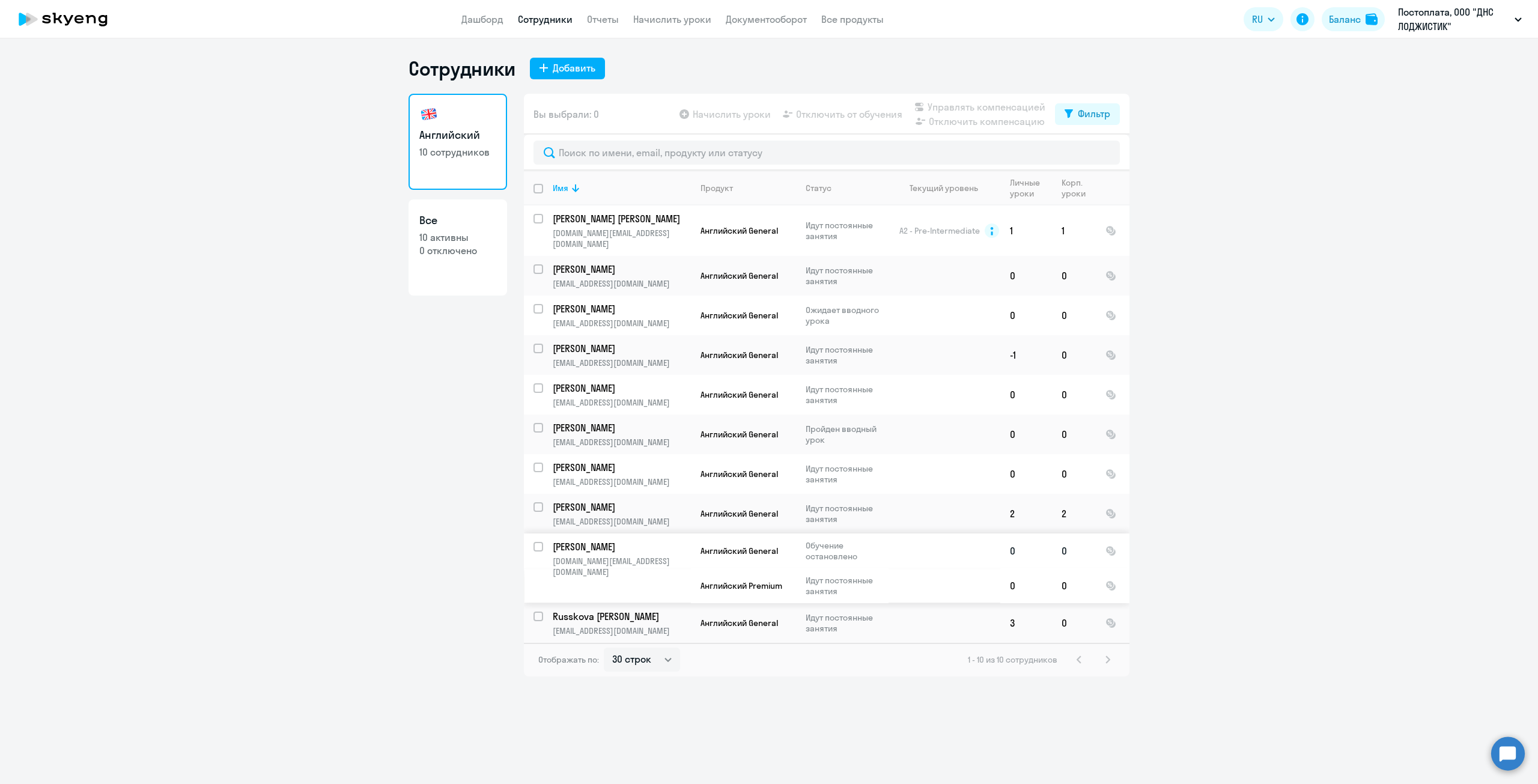
click at [580, 575] on td "[PERSON_NAME] [DOMAIN_NAME][EMAIL_ADDRESS][DOMAIN_NAME]" at bounding box center [617, 568] width 148 height 70
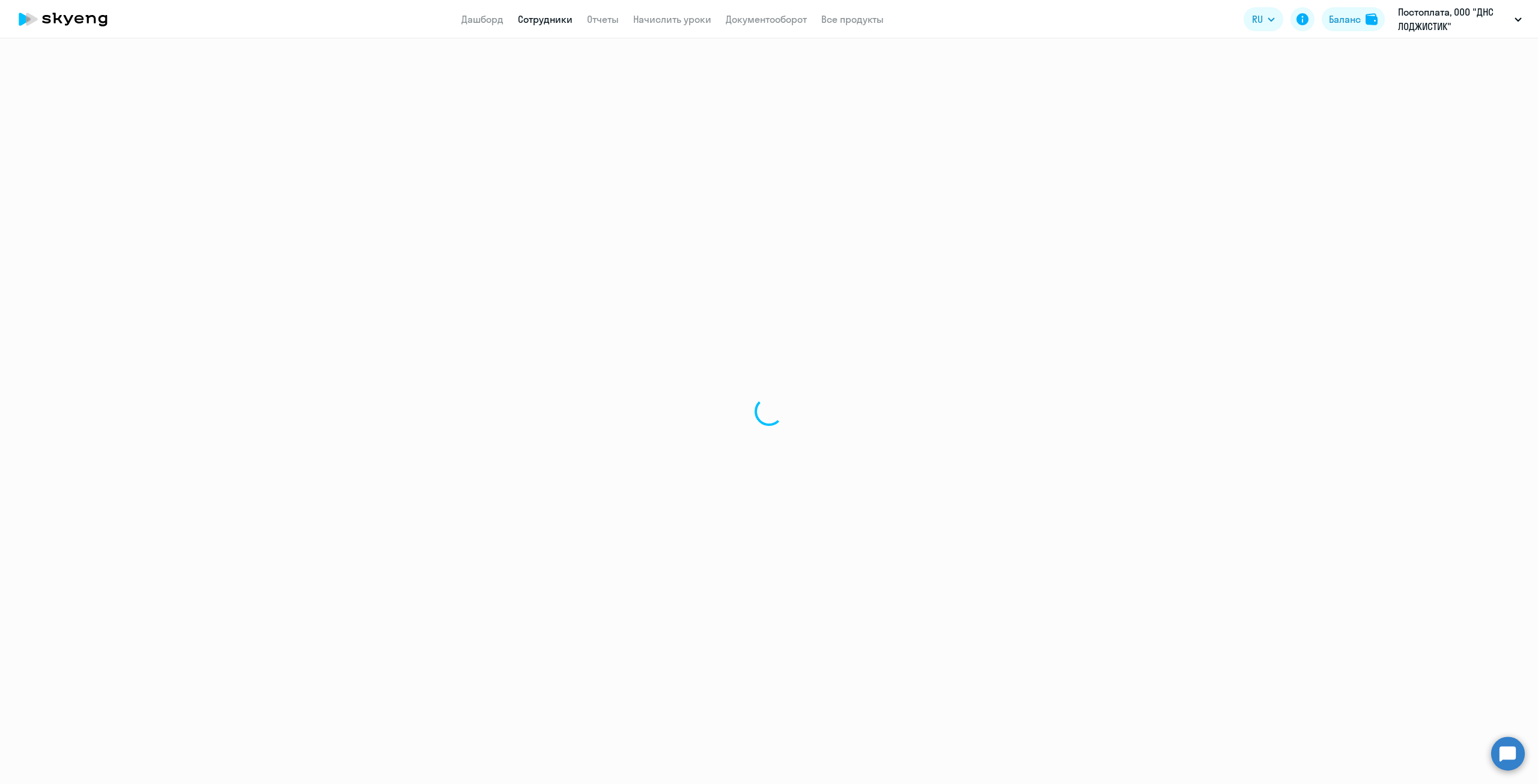
select select "english"
select select "30"
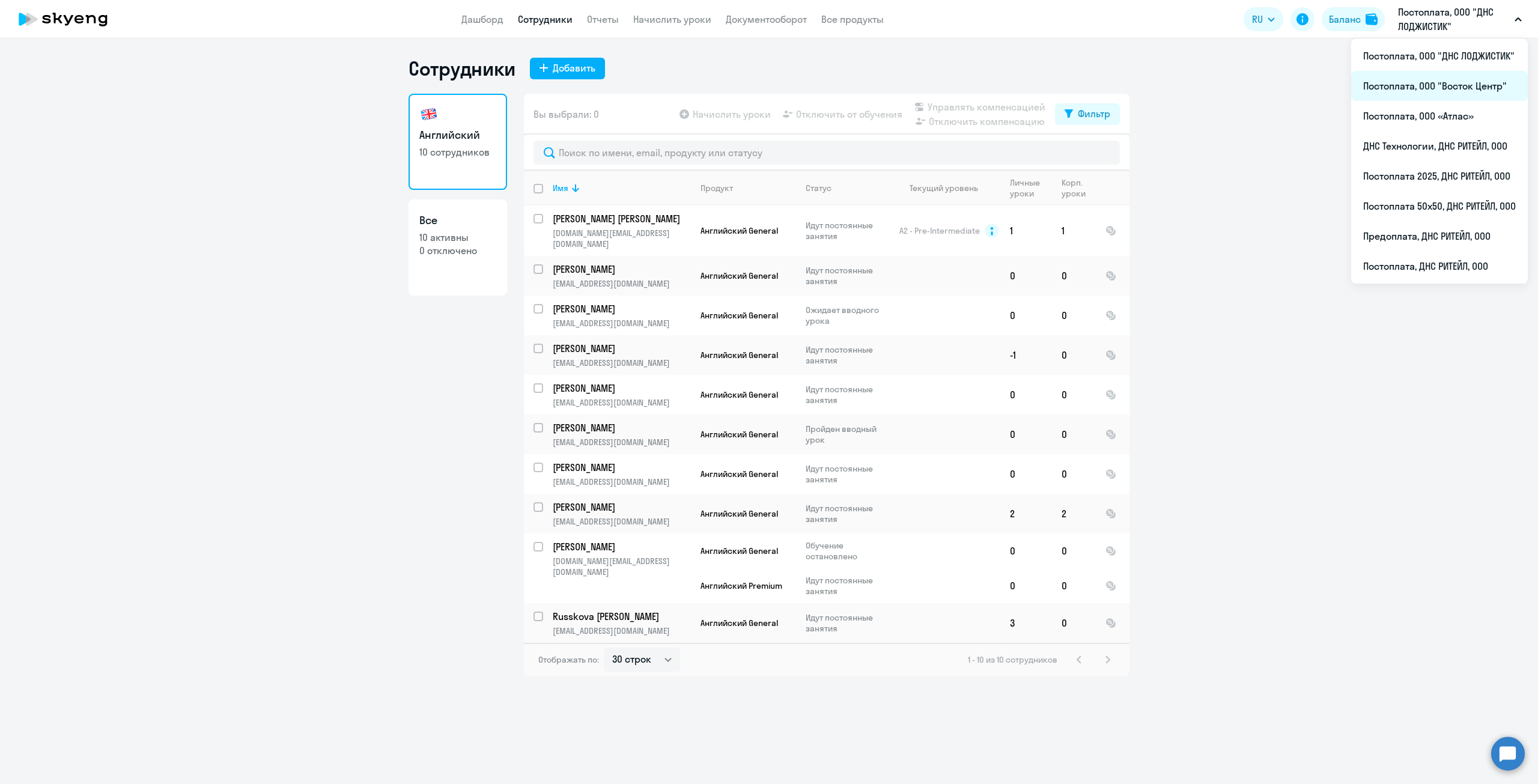
click at [1457, 87] on li "Постоплата, ООО "Восток Центр"" at bounding box center [1439, 86] width 177 height 30
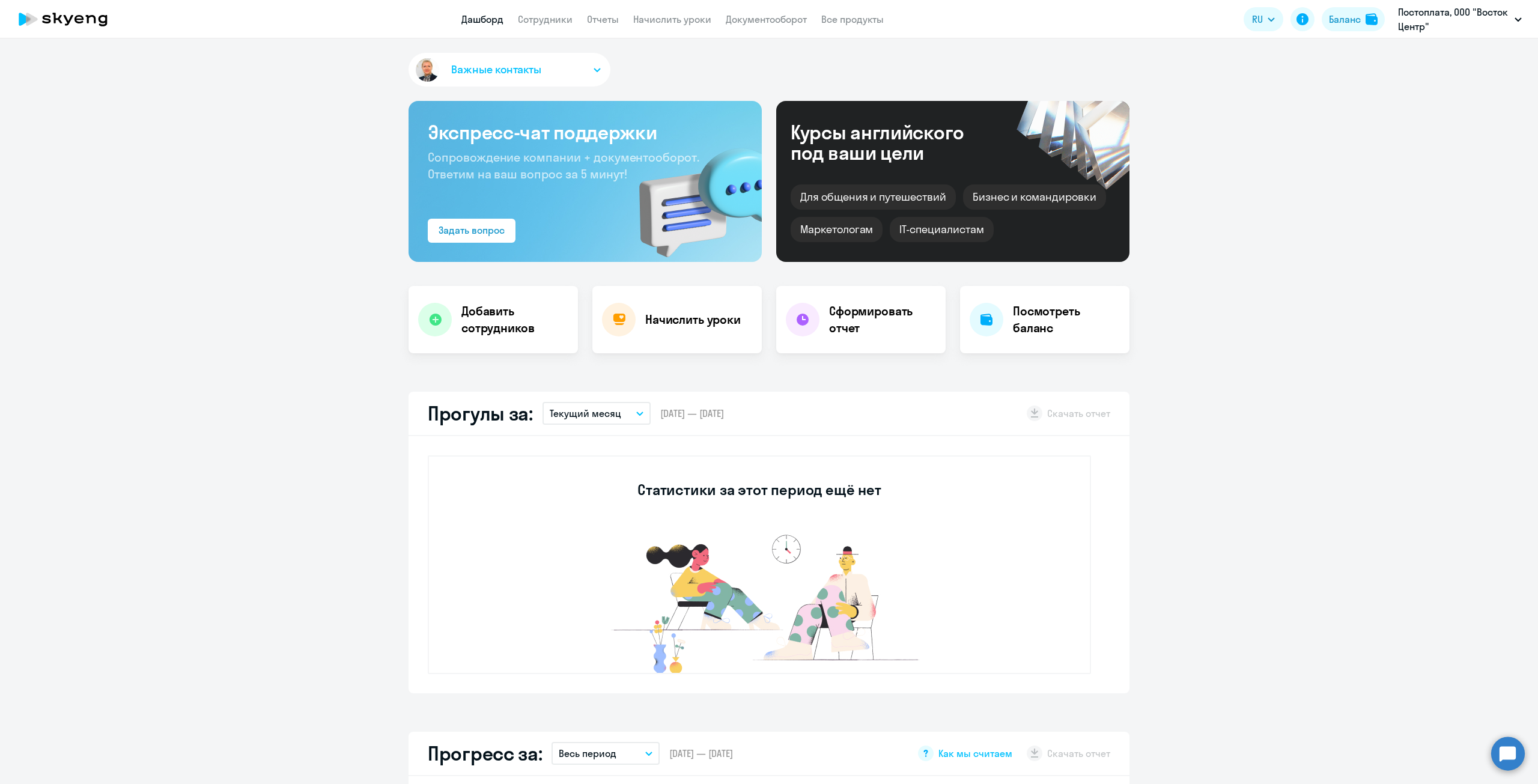
click at [555, 26] on app-menu-item-link "Сотрудники" at bounding box center [546, 19] width 55 height 15
click at [551, 18] on link "Сотрудники" at bounding box center [546, 19] width 55 height 12
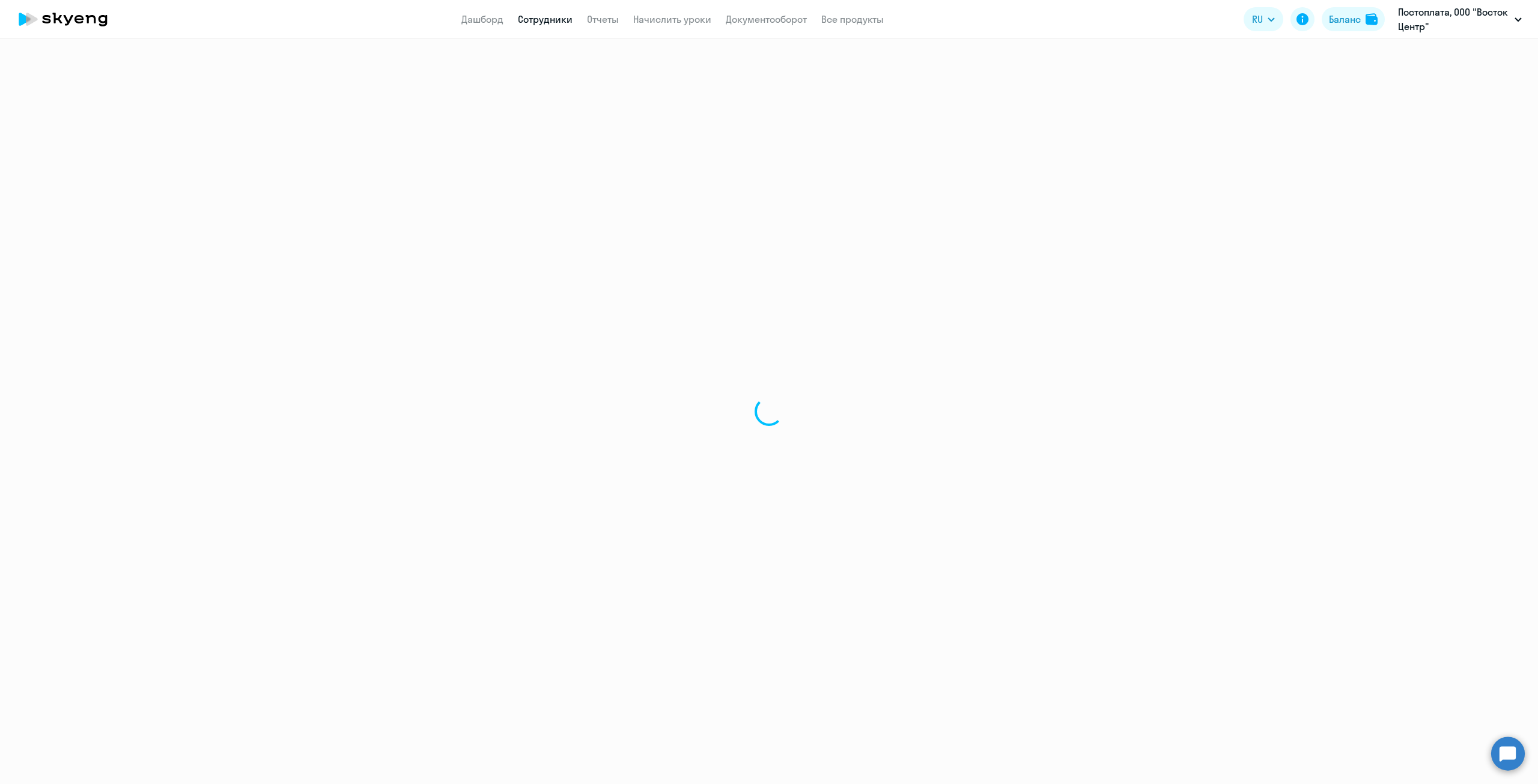
select select "30"
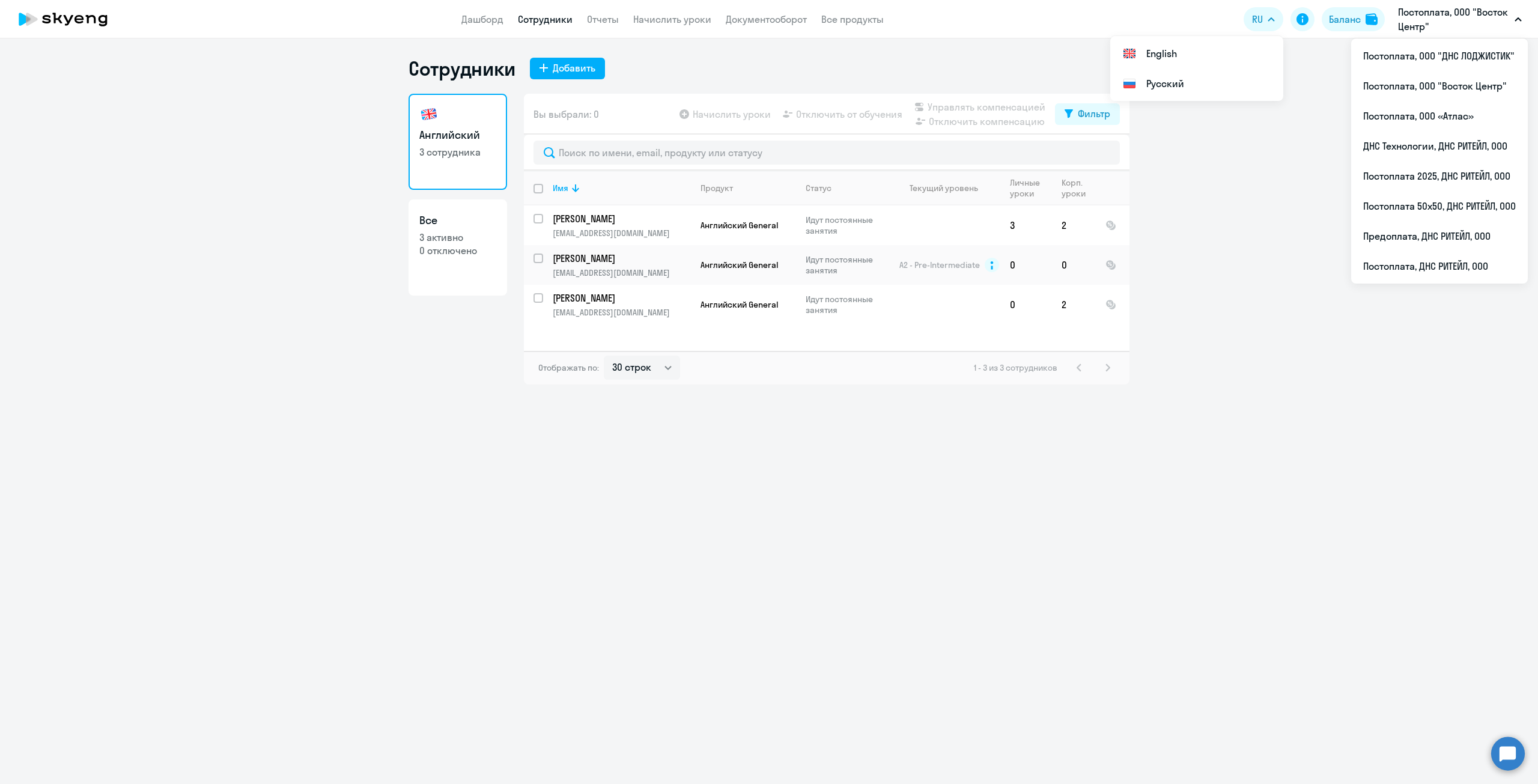
click at [1475, 25] on p "Постоплата, ООО "Восток Центр"" at bounding box center [1453, 19] width 112 height 29
click at [1436, 118] on li "Постоплата, ООО «Атлас»" at bounding box center [1439, 116] width 177 height 30
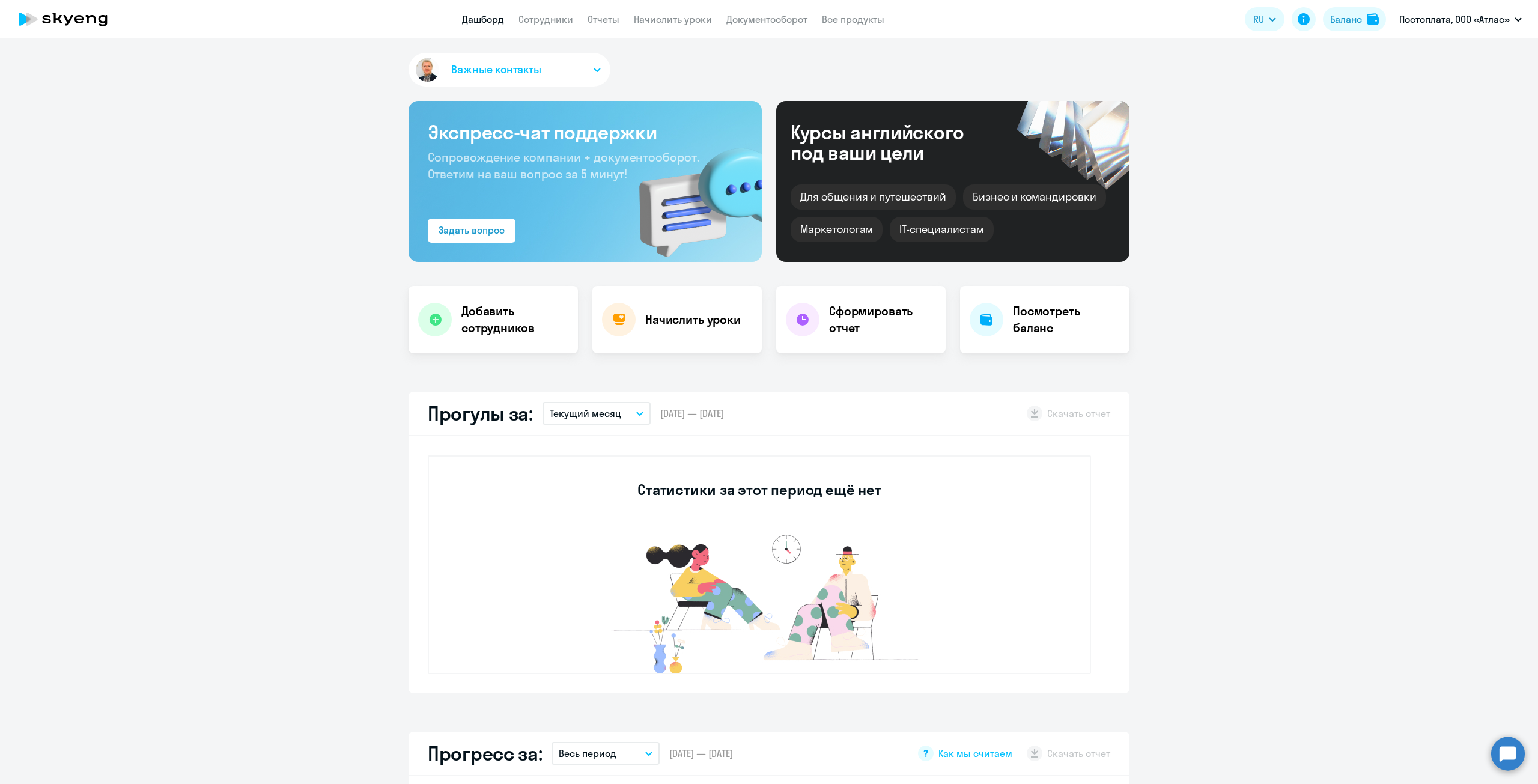
click at [554, 26] on app-menu-item-link "Сотрудники" at bounding box center [546, 19] width 55 height 15
click at [554, 20] on link "Сотрудники" at bounding box center [546, 19] width 55 height 12
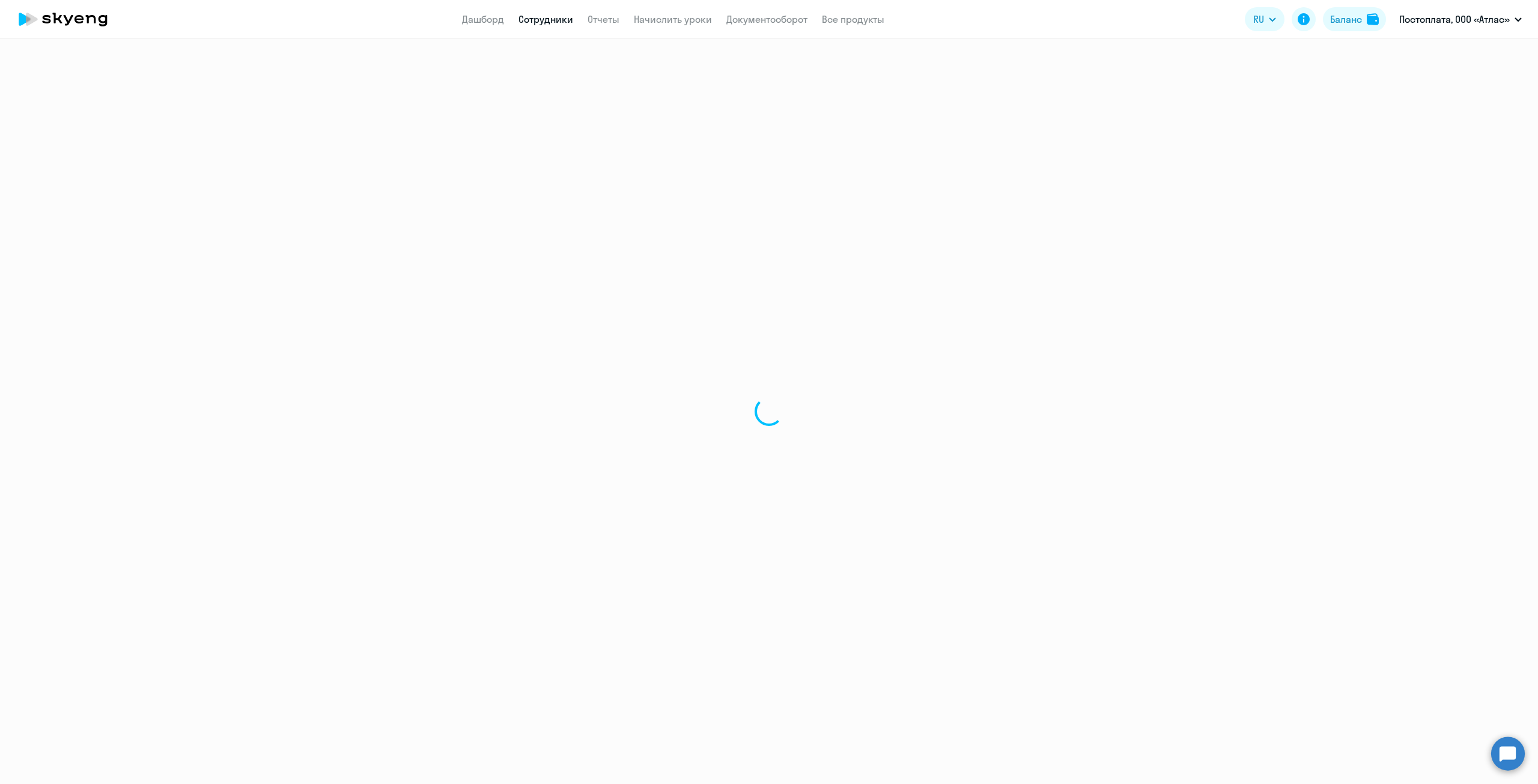
select select "30"
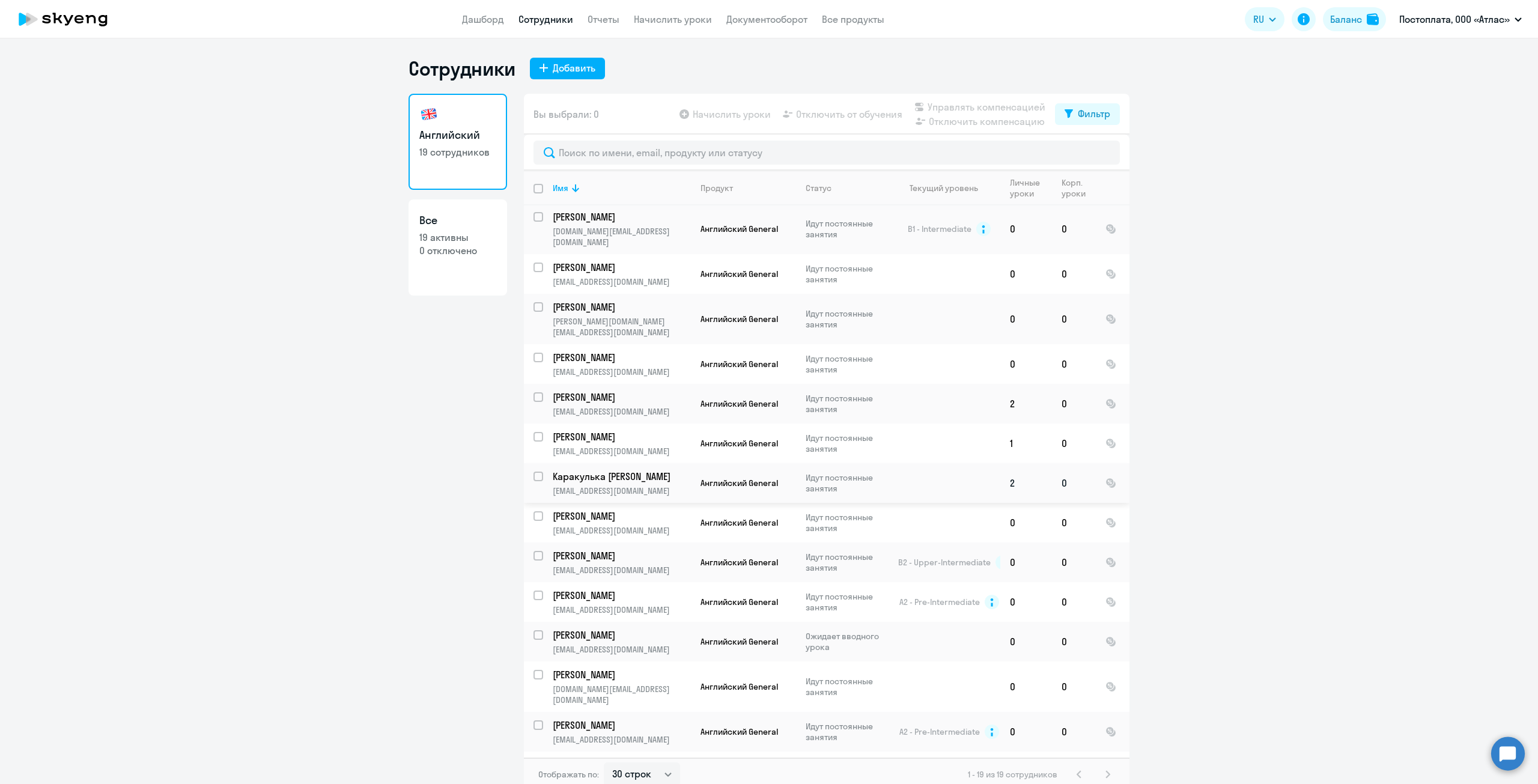
scroll to position [60, 0]
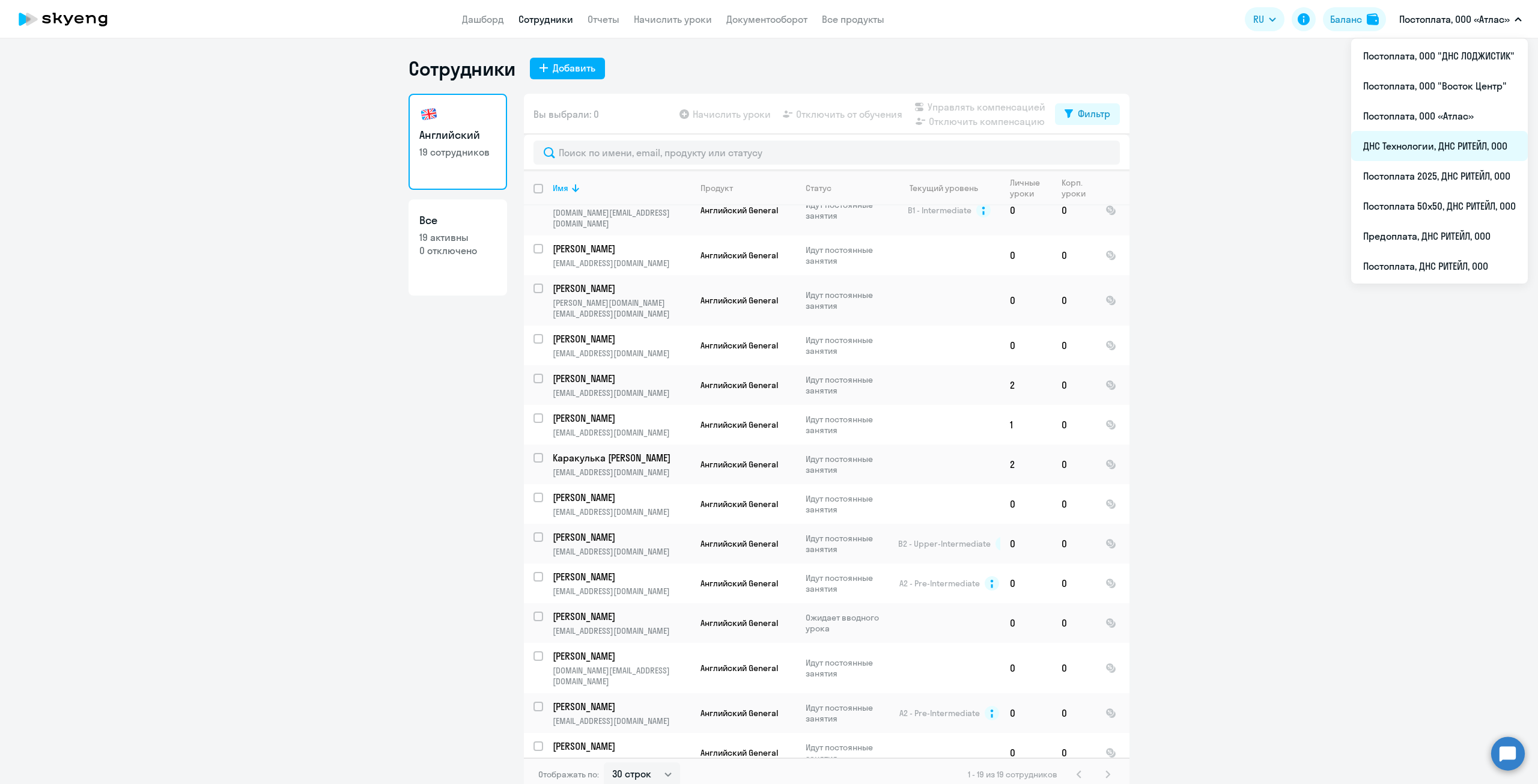
click at [1454, 155] on li "ДНС Технологии, ДНС РИТЕЙЛ, ООО" at bounding box center [1439, 146] width 177 height 30
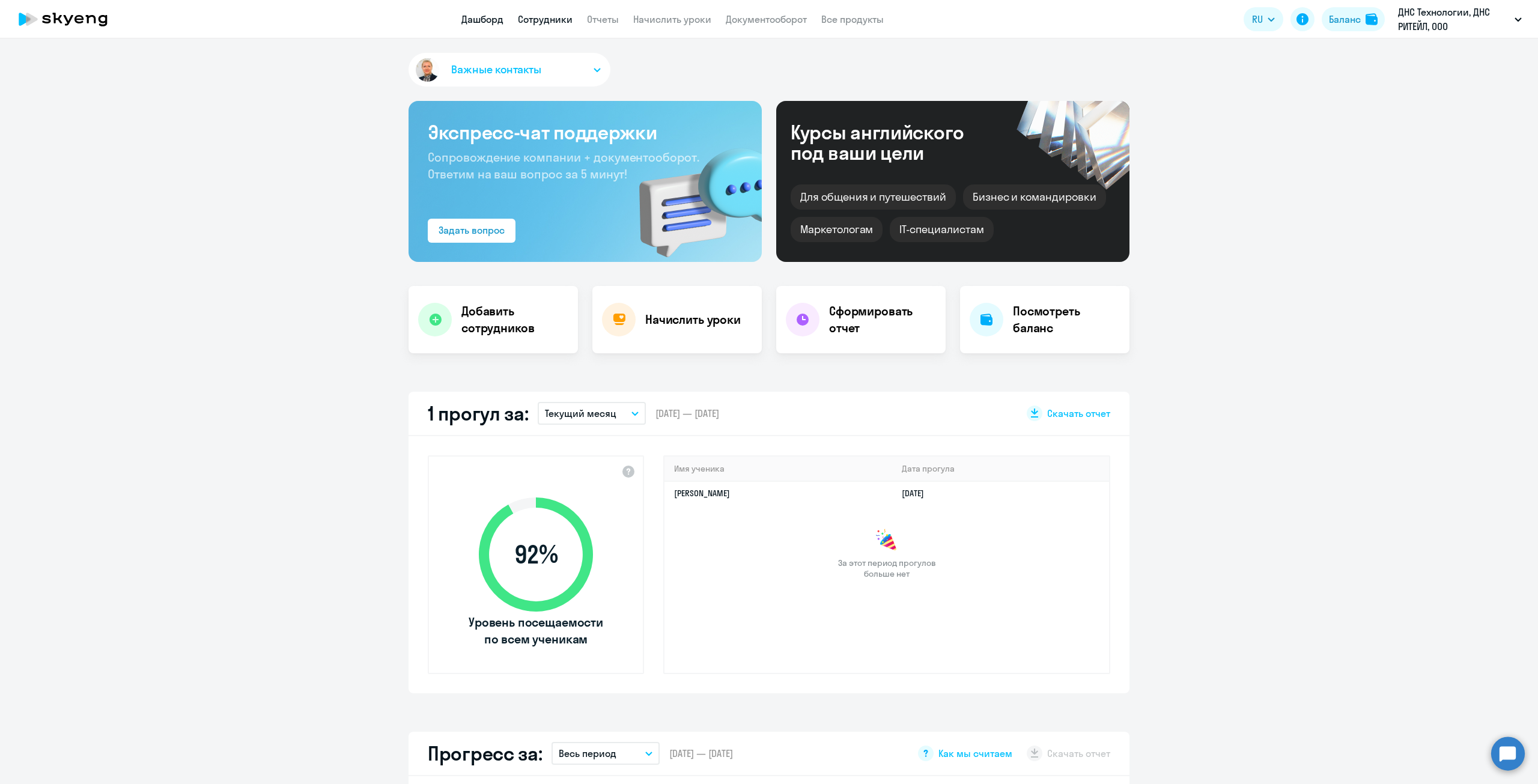
select select "30"
click at [544, 20] on link "Сотрудники" at bounding box center [546, 19] width 55 height 12
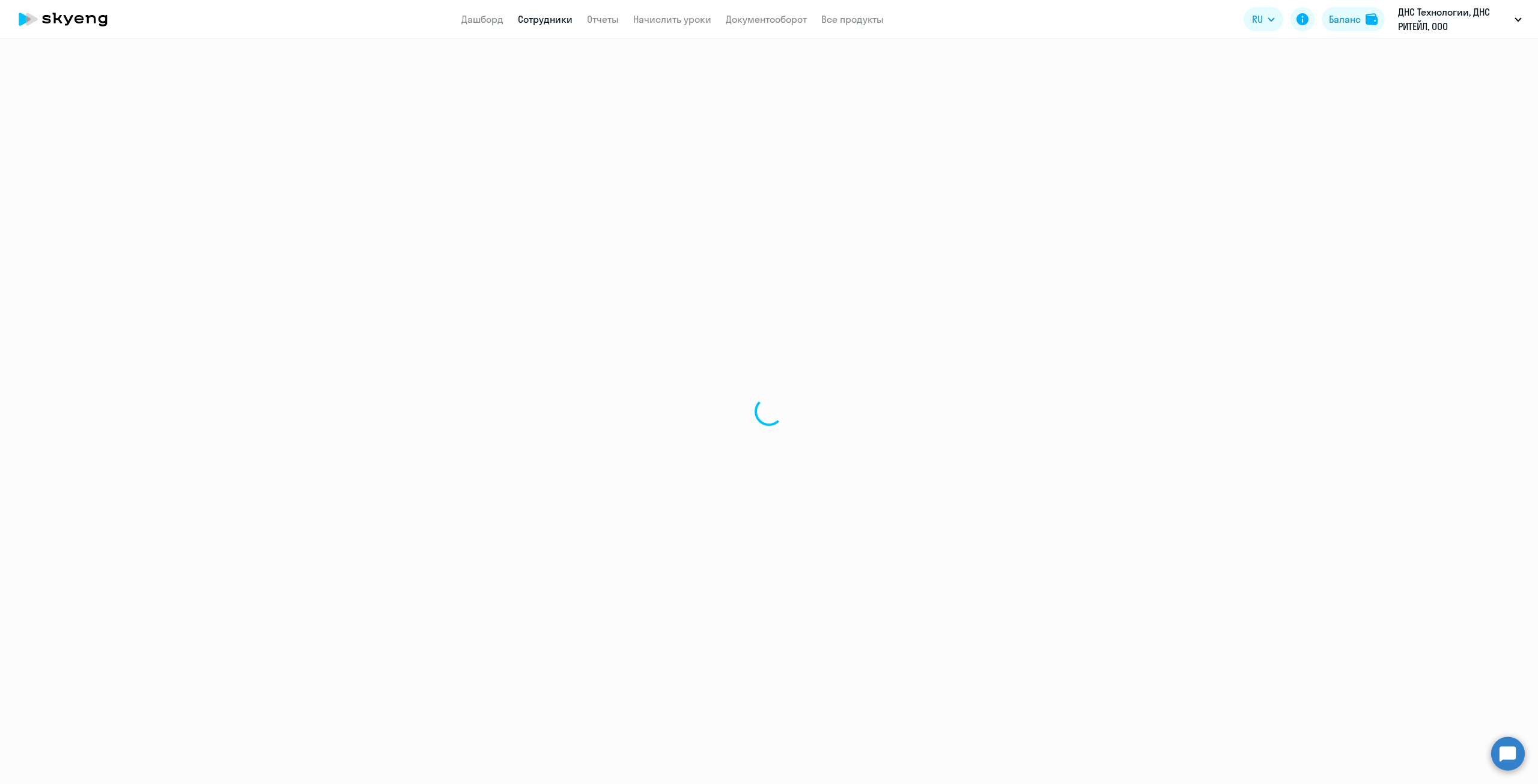
select select "30"
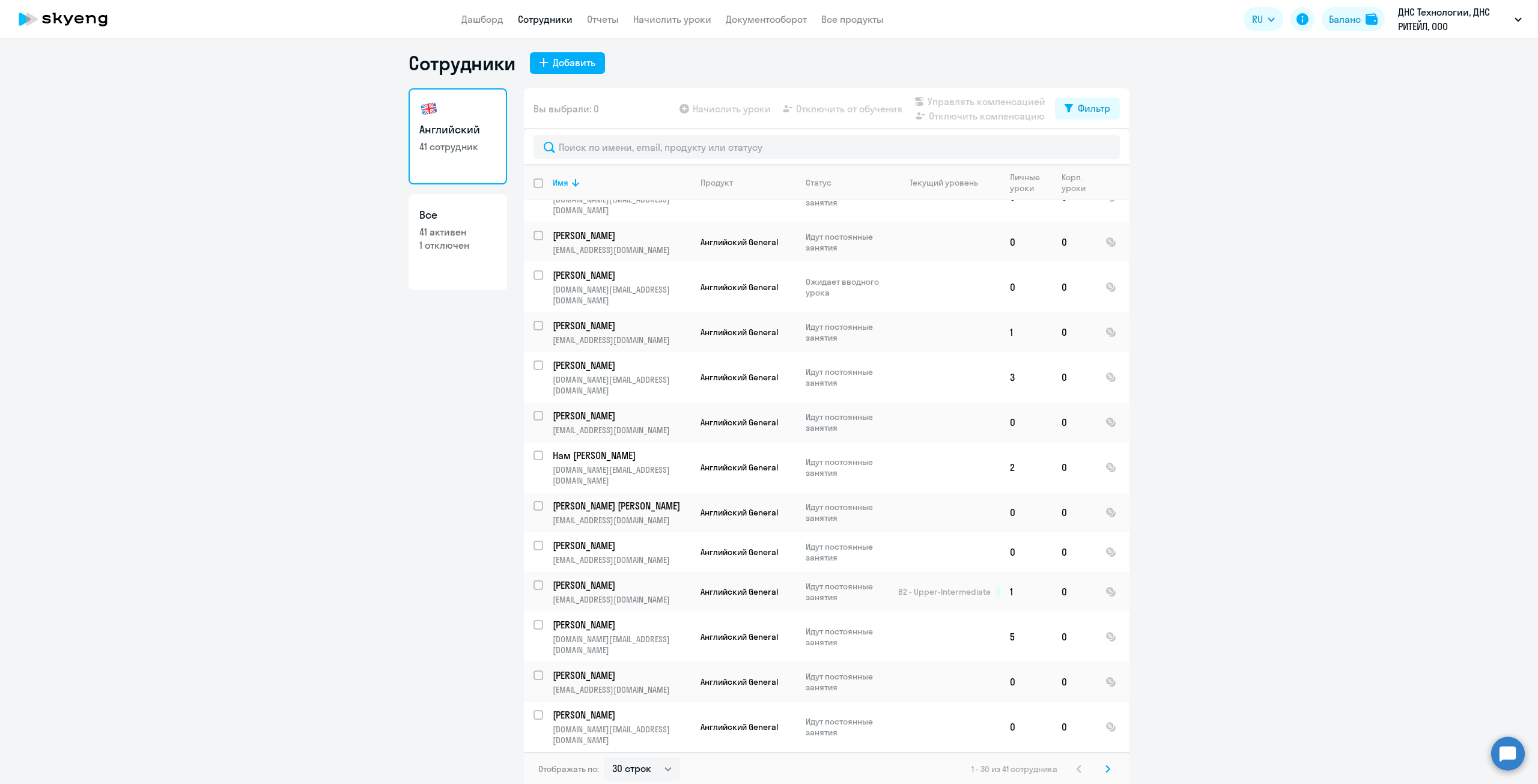
scroll to position [7, 0]
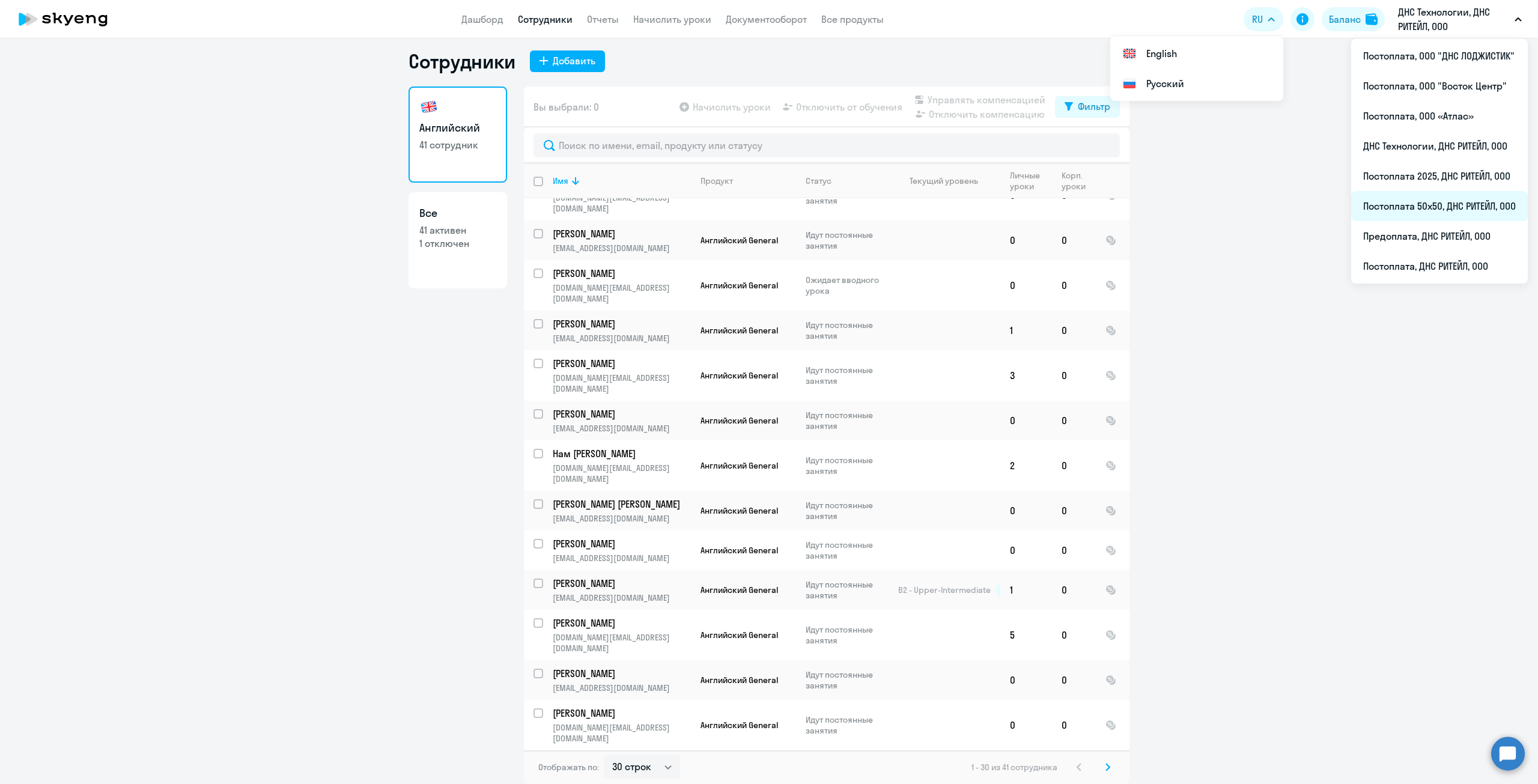
click at [1403, 204] on li "Постоплата 50х50, ДНС РИТЕЙЛ, ООО" at bounding box center [1439, 206] width 177 height 30
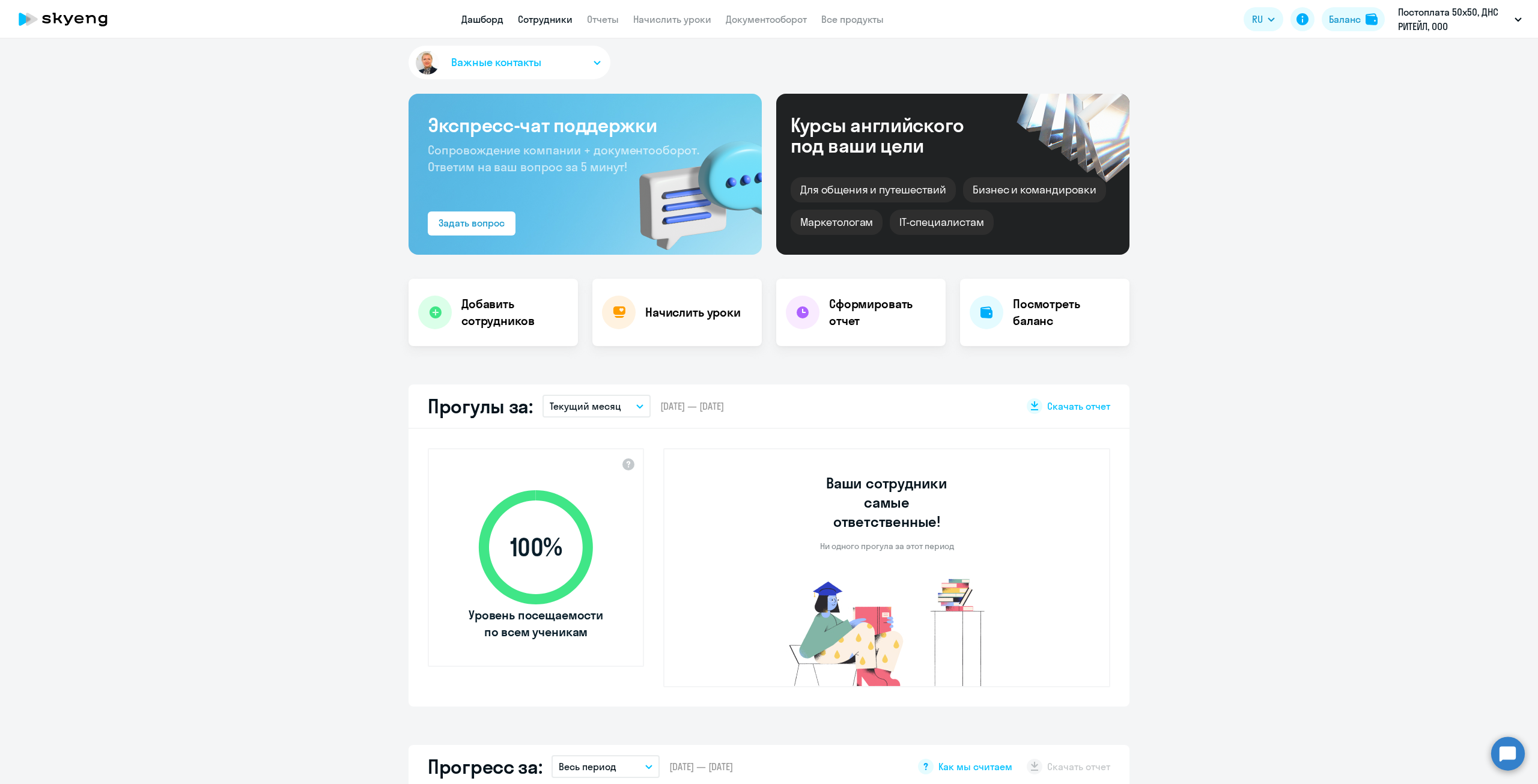
click at [552, 20] on link "Сотрудники" at bounding box center [546, 19] width 55 height 12
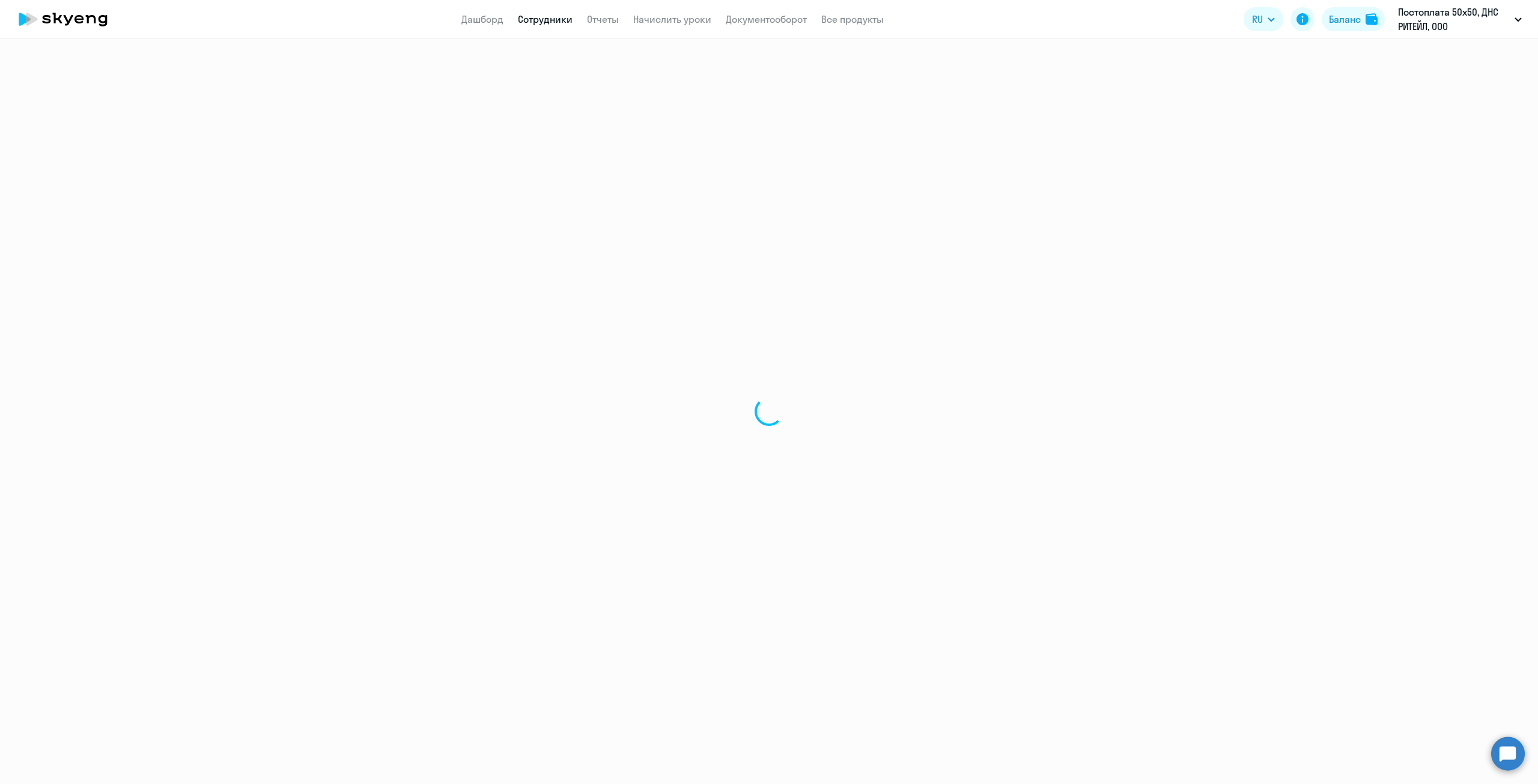
select select "30"
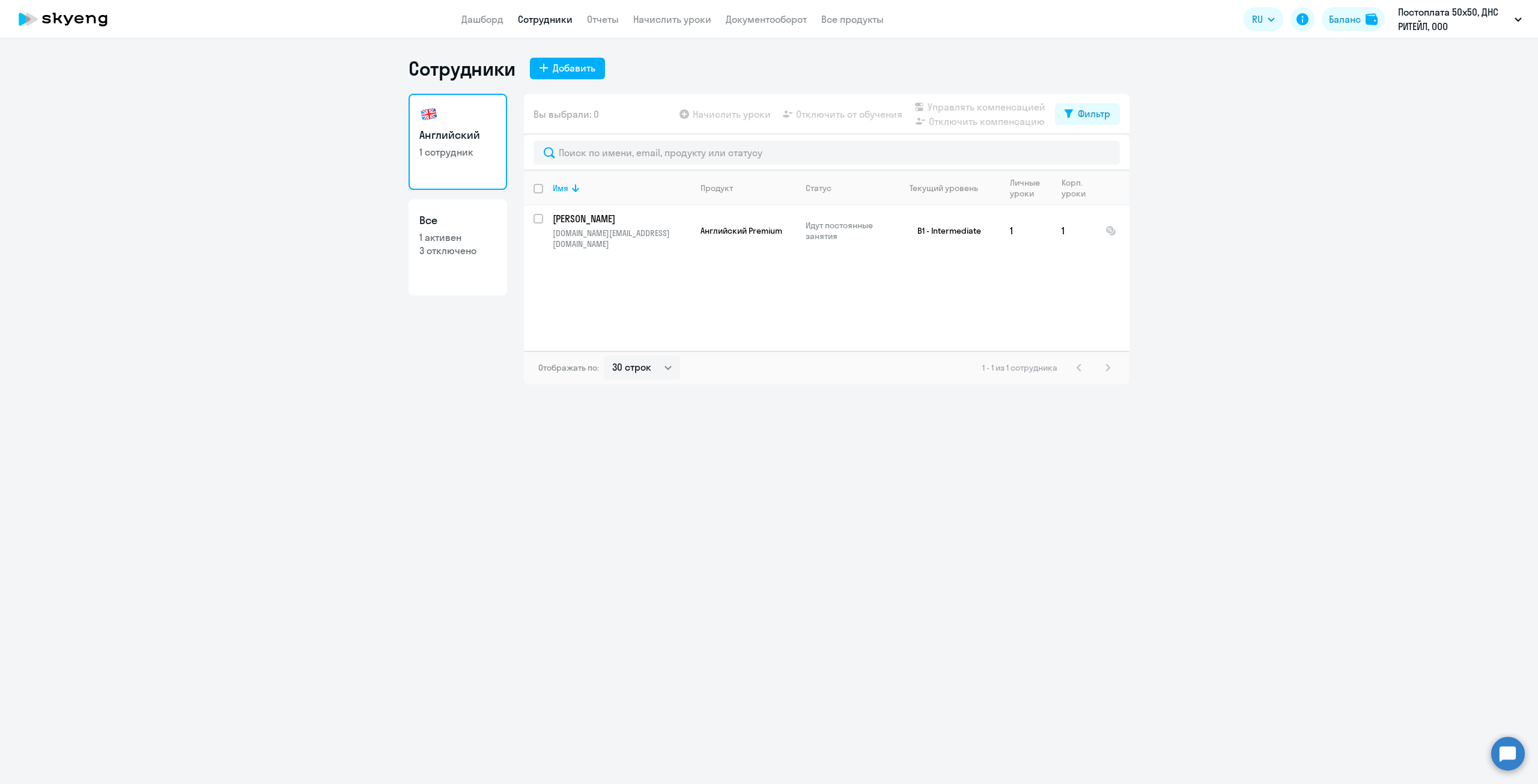
click at [442, 252] on p "3 отключено" at bounding box center [458, 250] width 77 height 13
select select "30"
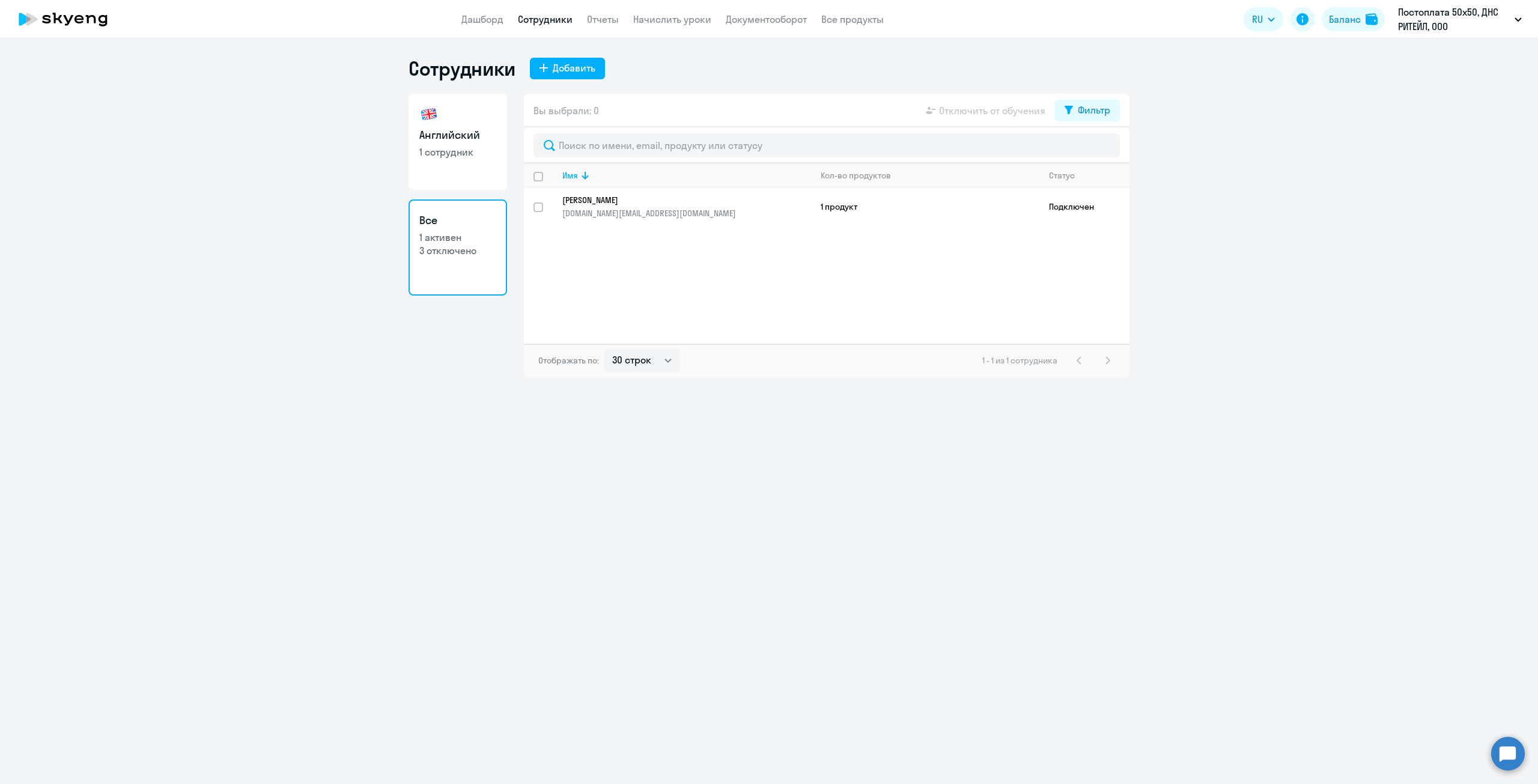
click at [441, 249] on p "3 отключено" at bounding box center [458, 250] width 77 height 13
click at [1085, 109] on div "Фильтр" at bounding box center [1093, 110] width 32 height 14
click at [1096, 146] on span at bounding box center [1100, 149] width 20 height 12
click at [1090, 149] on input "checkbox" at bounding box center [1090, 149] width 1 height 1
checkbox input "true"
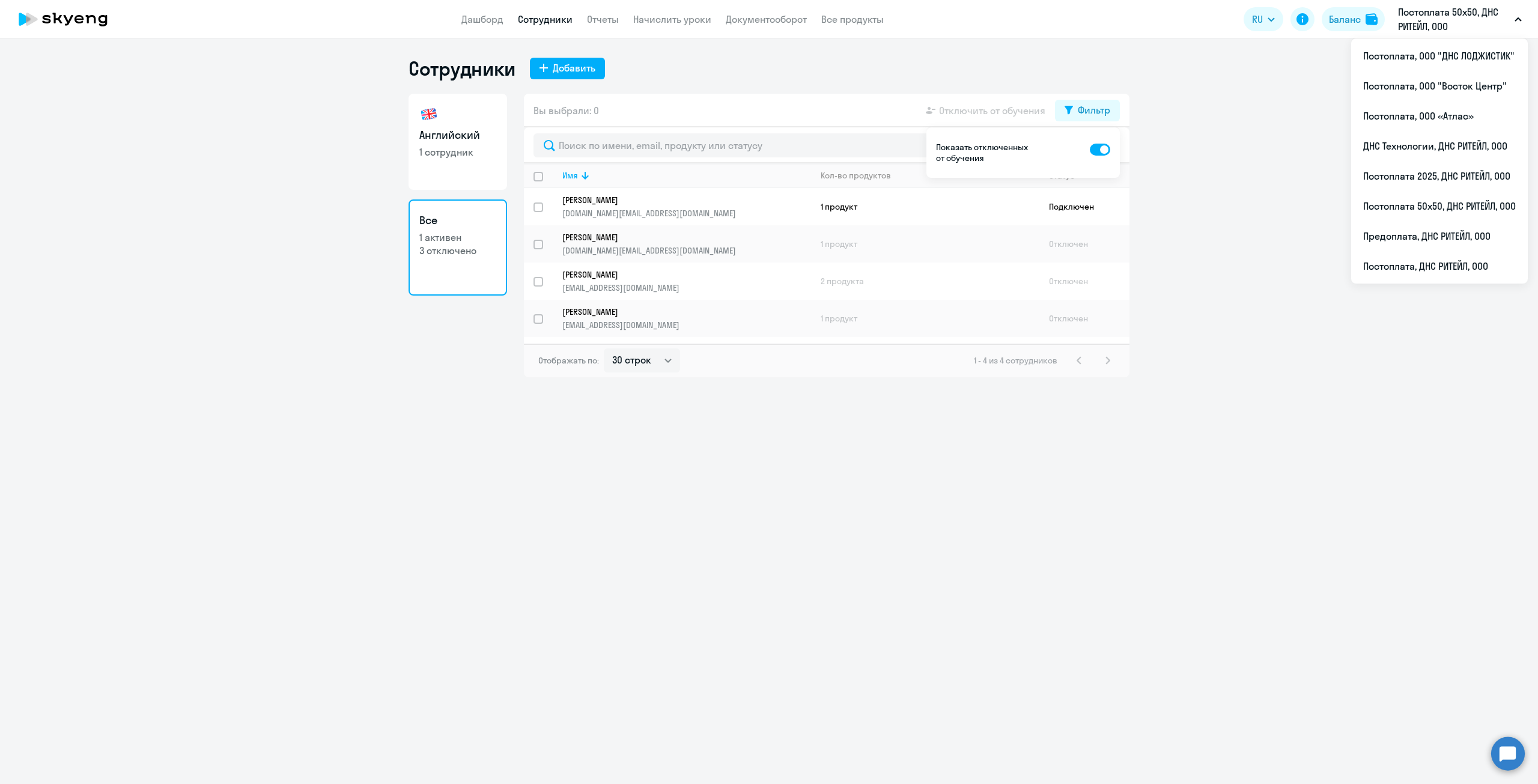
click at [1473, 23] on p "Постоплата 50х50, ДНС РИТЕЙЛ, ООО" at bounding box center [1453, 19] width 112 height 29
click at [1372, 273] on li "Постоплата, ДНС РИТЕЙЛ, ООО" at bounding box center [1439, 266] width 177 height 30
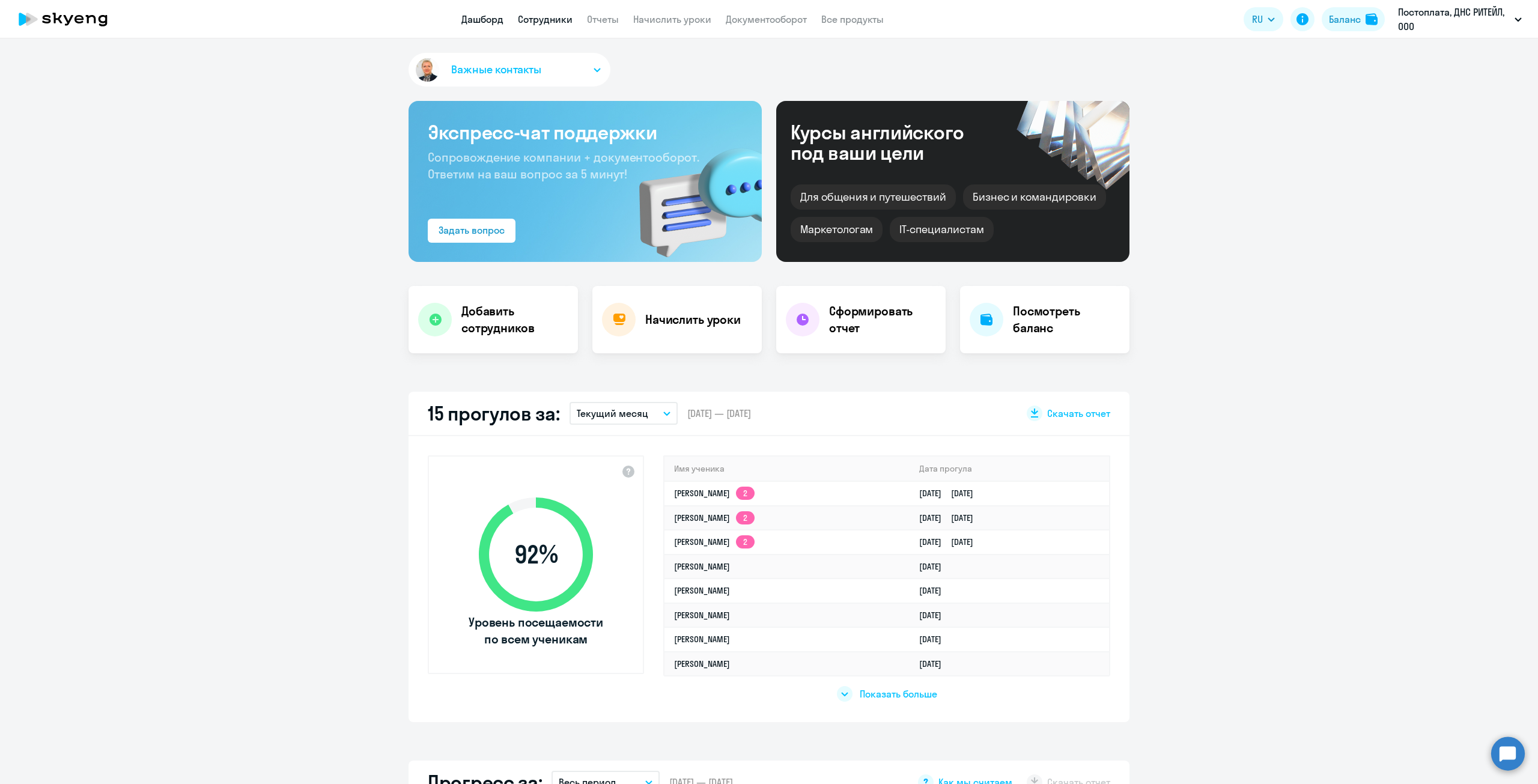
click at [565, 22] on link "Сотрудники" at bounding box center [546, 19] width 55 height 12
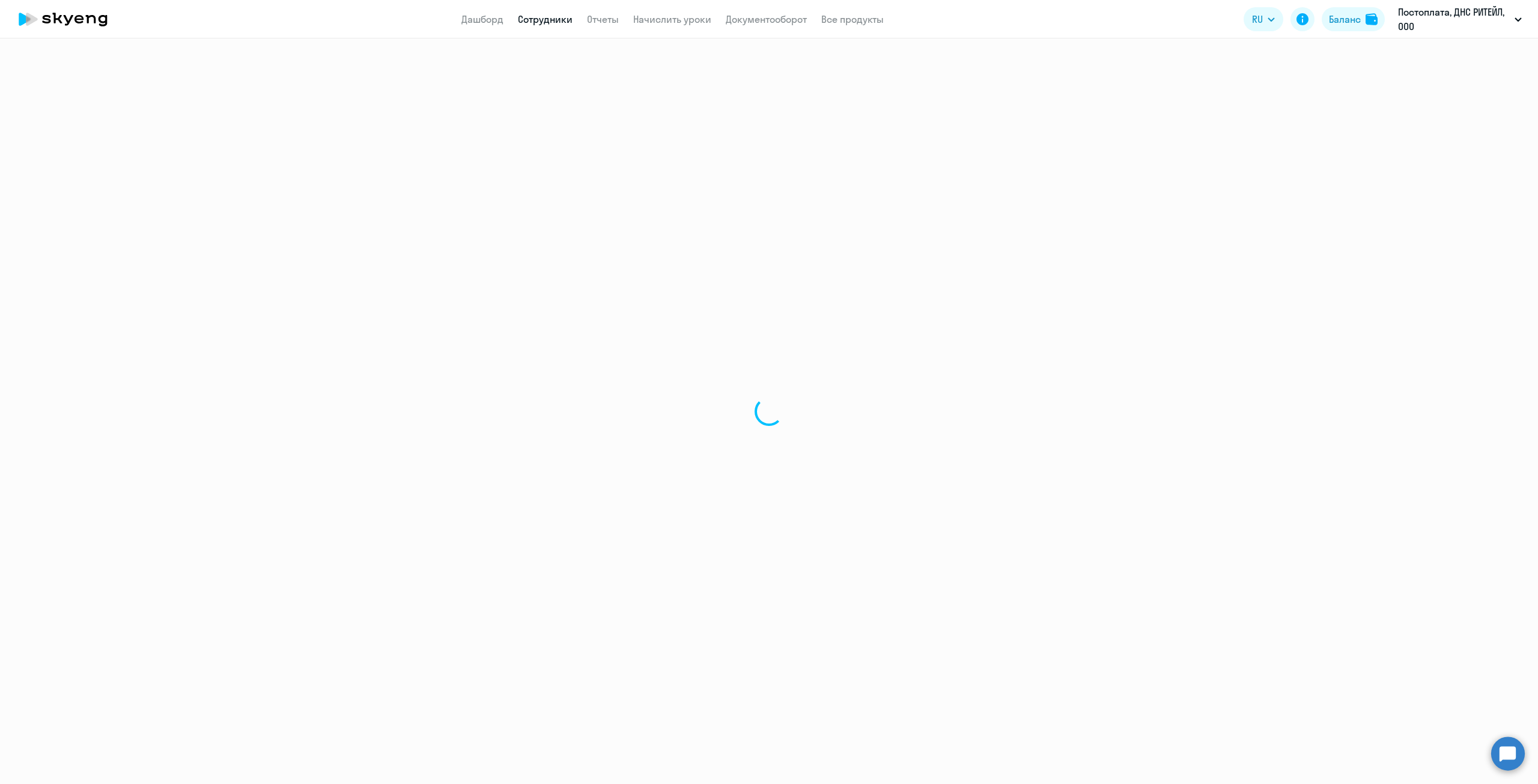
select select "30"
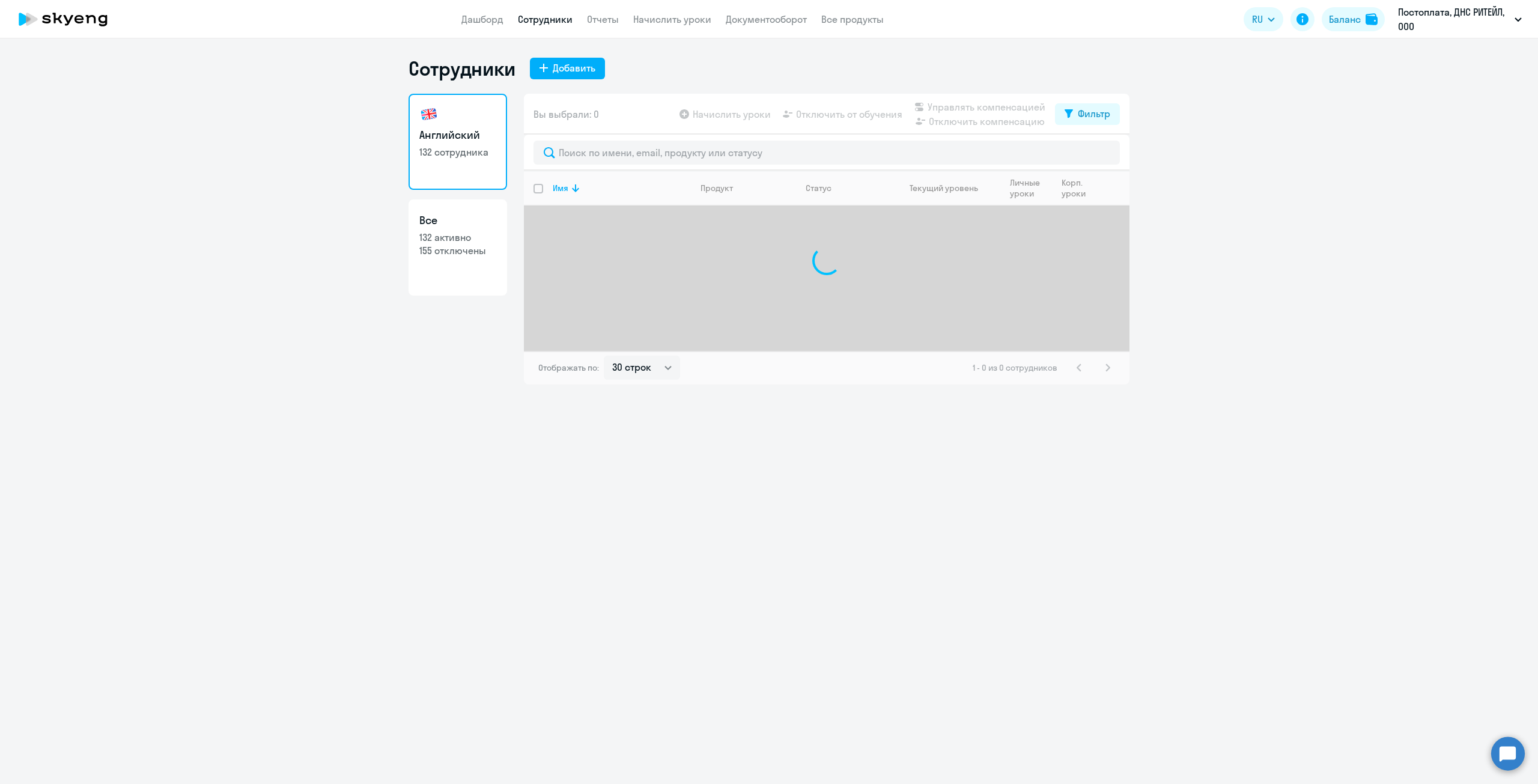
click at [440, 257] on link "Все 132 активно 155 отключены" at bounding box center [458, 247] width 99 height 96
select select "30"
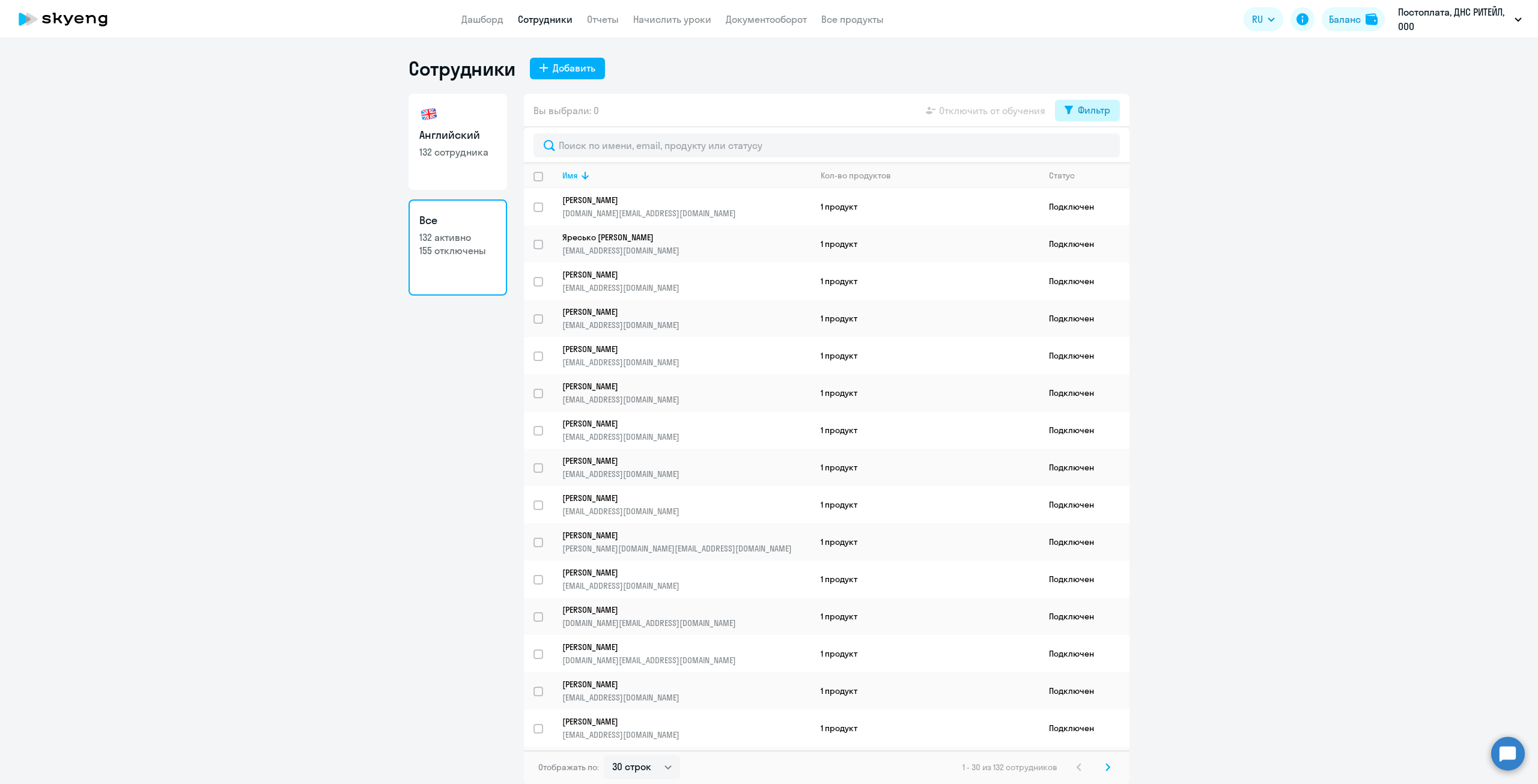
click at [1097, 107] on div "Фильтр" at bounding box center [1093, 110] width 32 height 14
click at [1069, 140] on div "Показать отключенных от обучения" at bounding box center [1023, 153] width 193 height 50
click at [1104, 146] on span at bounding box center [1100, 149] width 20 height 12
click at [1090, 149] on input "checkbox" at bounding box center [1090, 149] width 1 height 1
checkbox input "true"
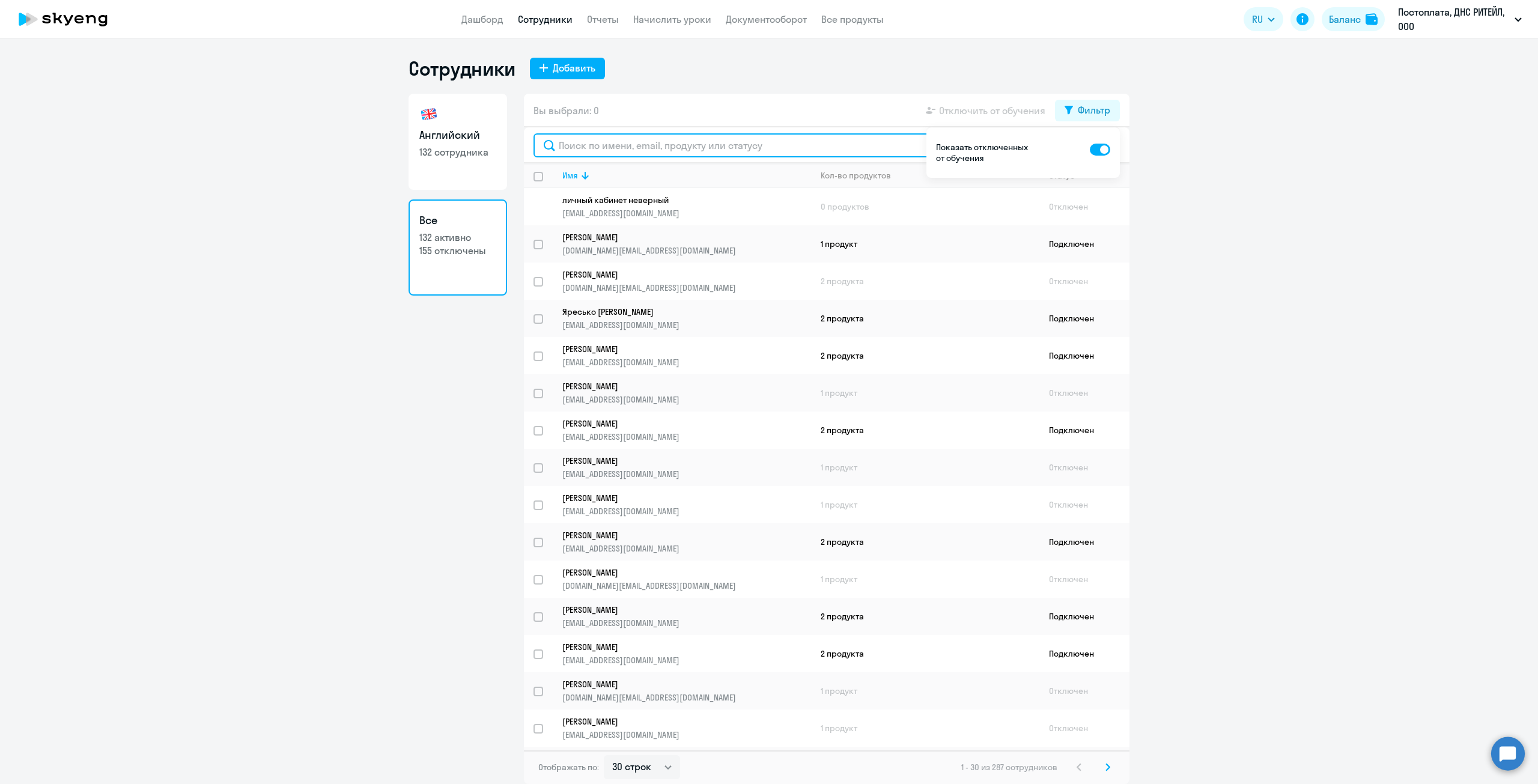
click at [640, 149] on input "text" at bounding box center [827, 145] width 586 height 24
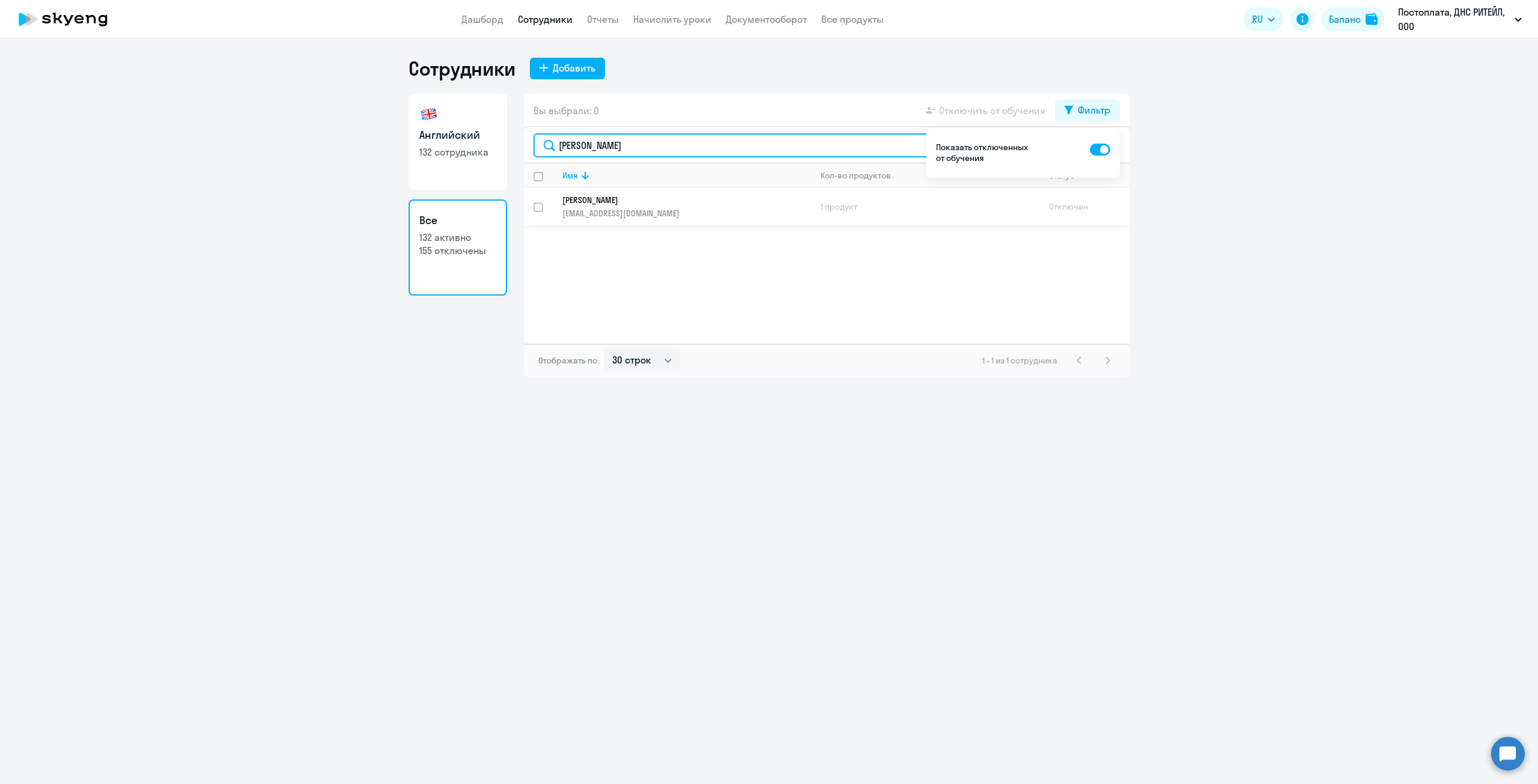
type input "[PERSON_NAME]"
click at [605, 201] on p "[PERSON_NAME]" at bounding box center [679, 200] width 232 height 11
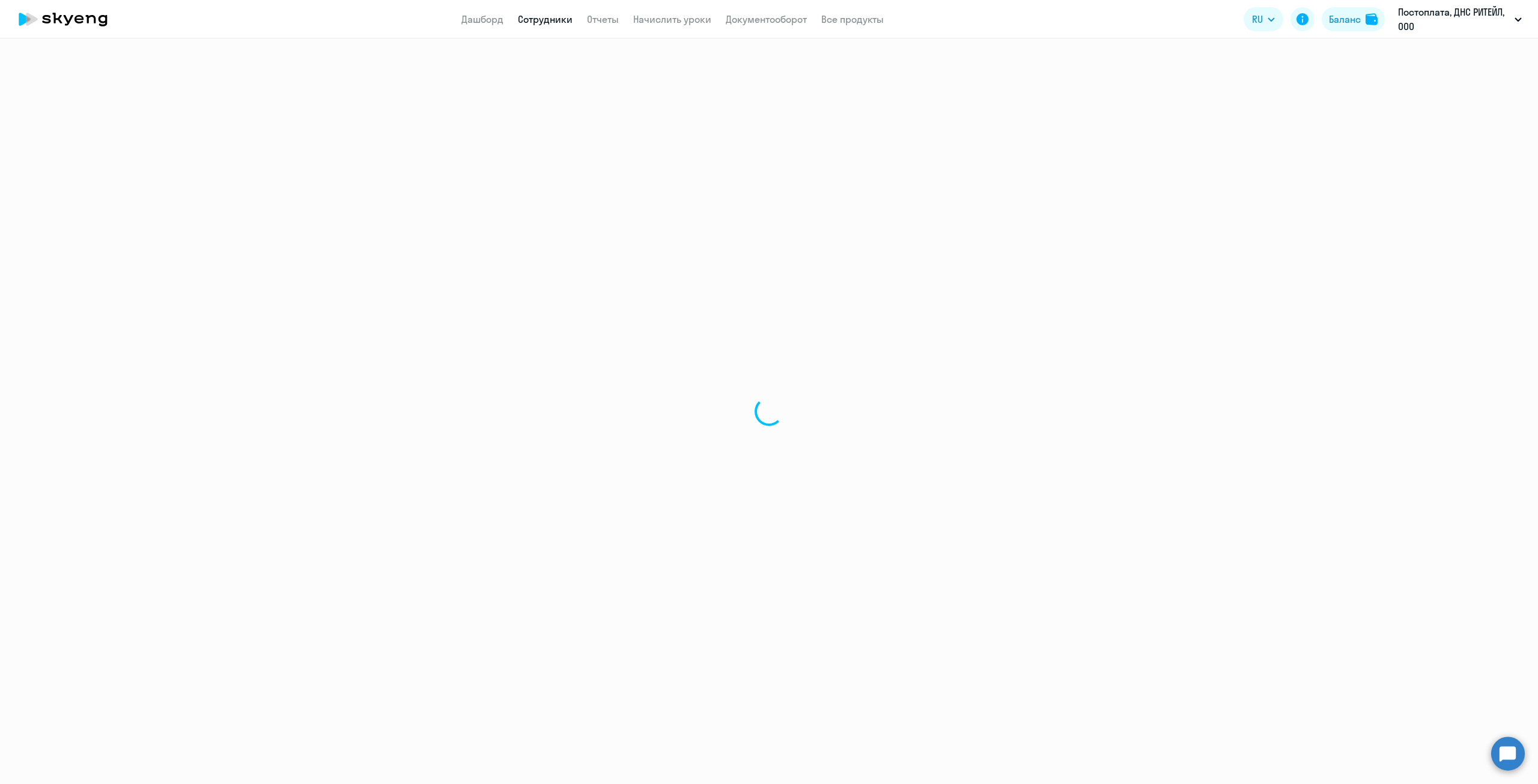
select select "english"
